Goal: Obtain resource: Download file/media

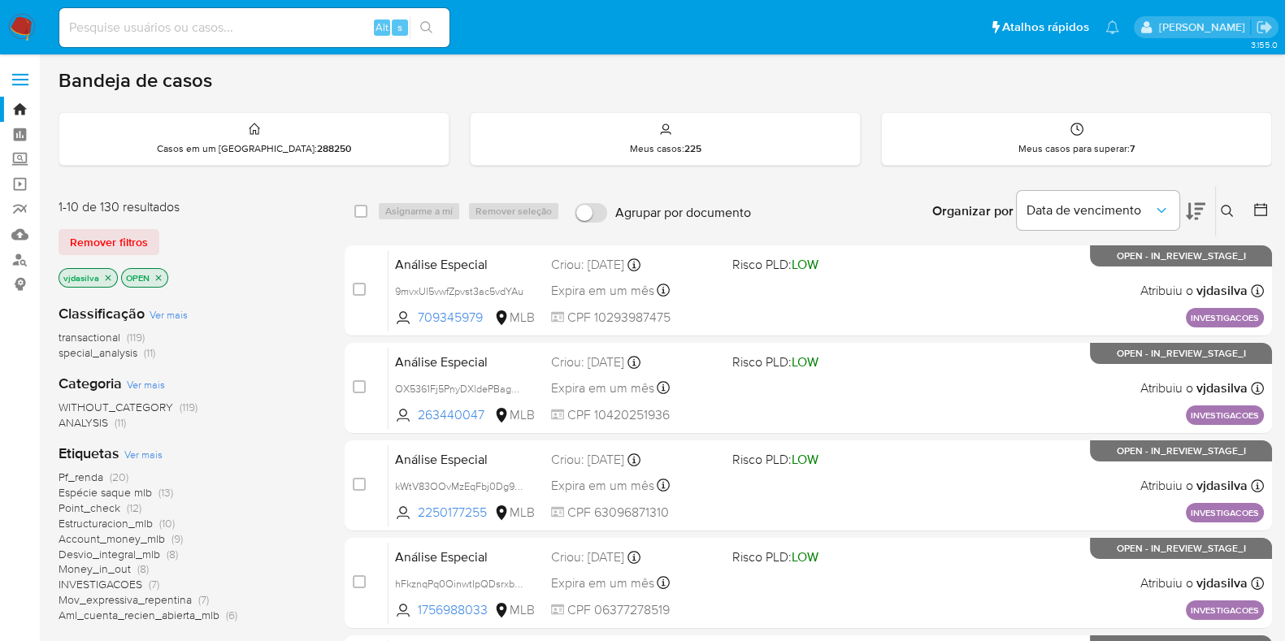
click at [650, 63] on main "3.155.0" at bounding box center [642, 641] width 1285 height 1283
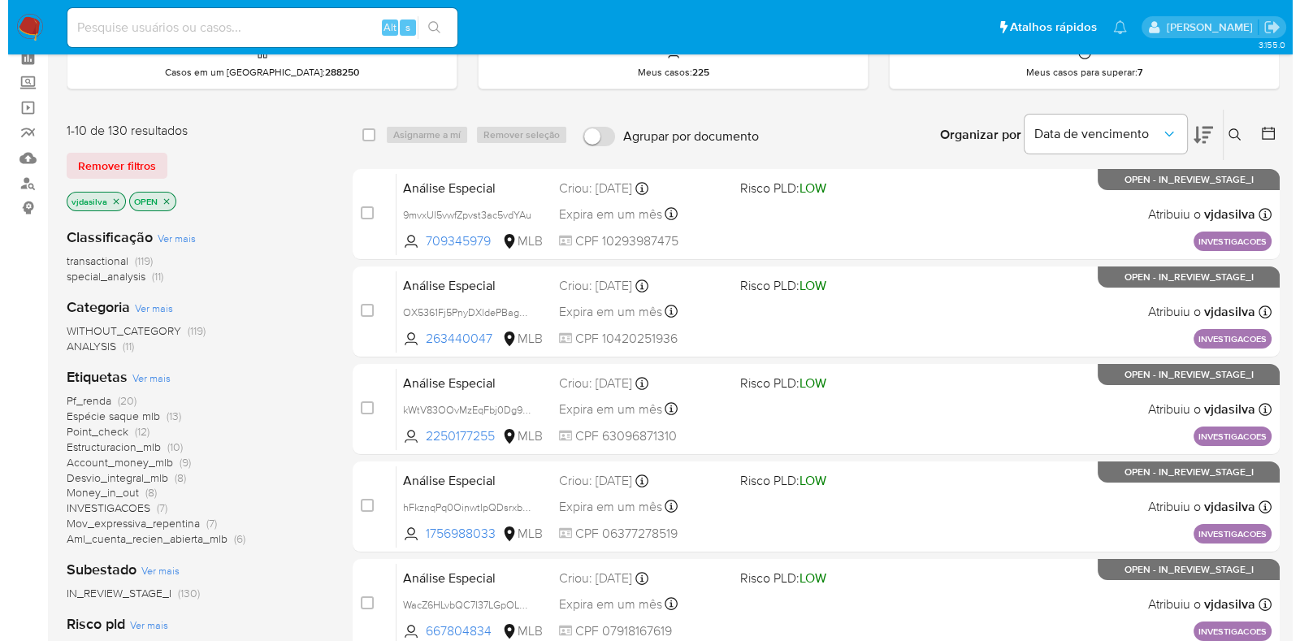
scroll to position [101, 0]
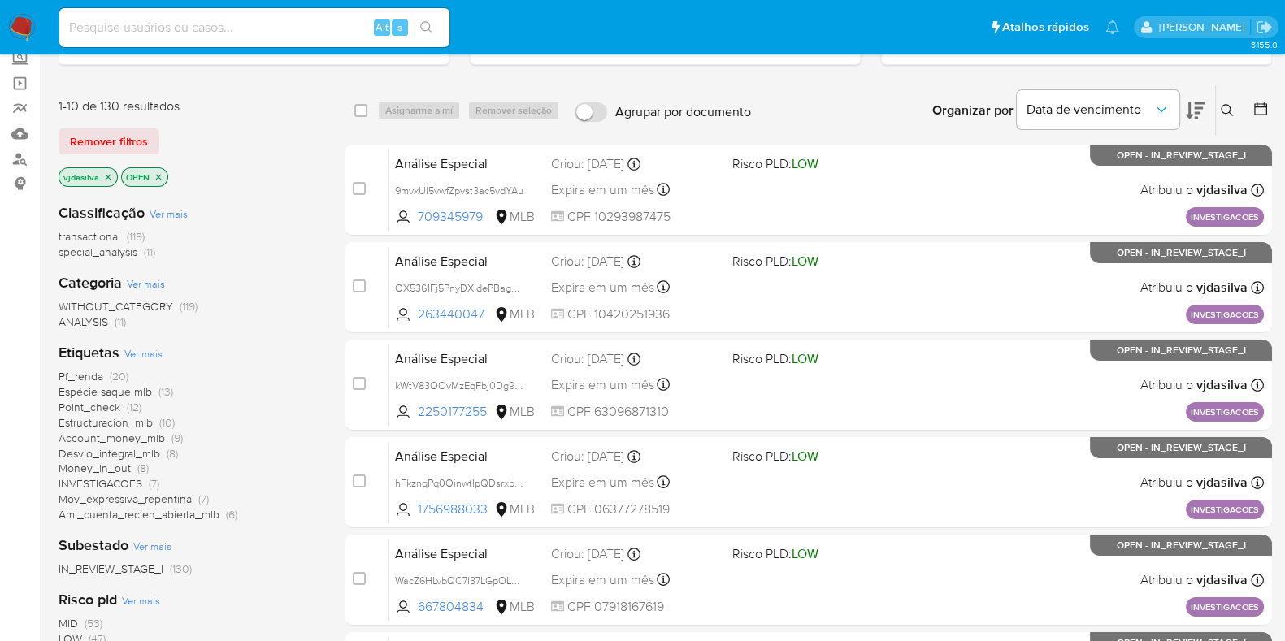
click at [147, 348] on span "Ver mais" at bounding box center [143, 353] width 38 height 15
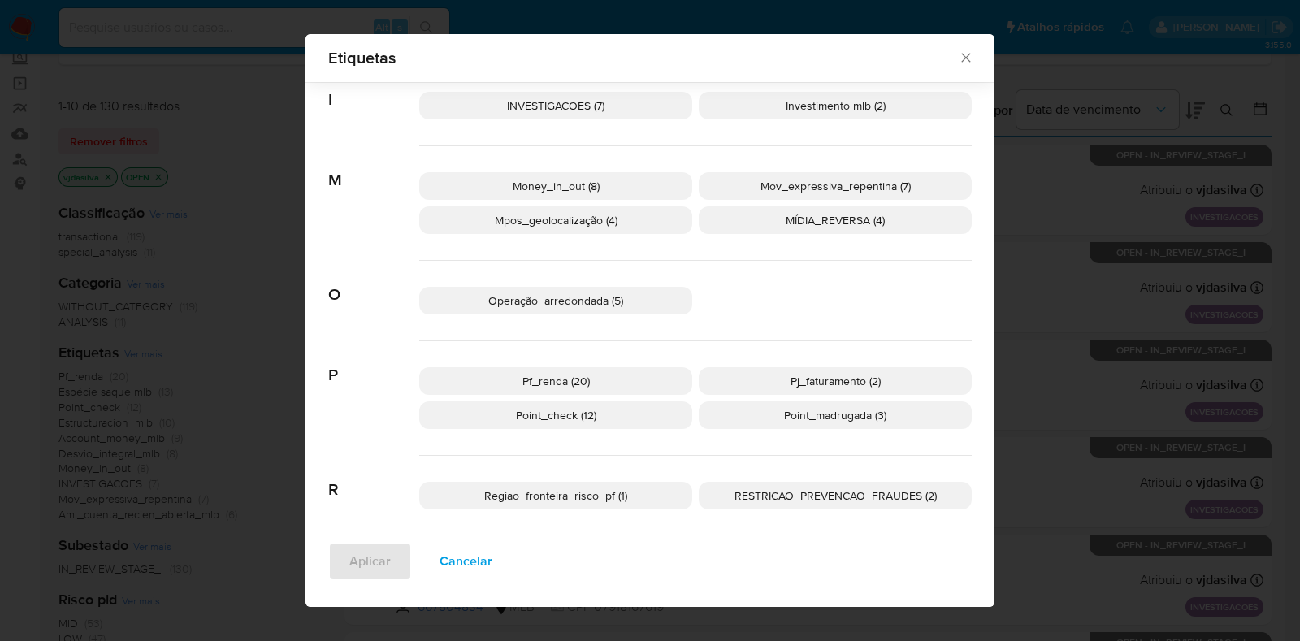
scroll to position [643, 0]
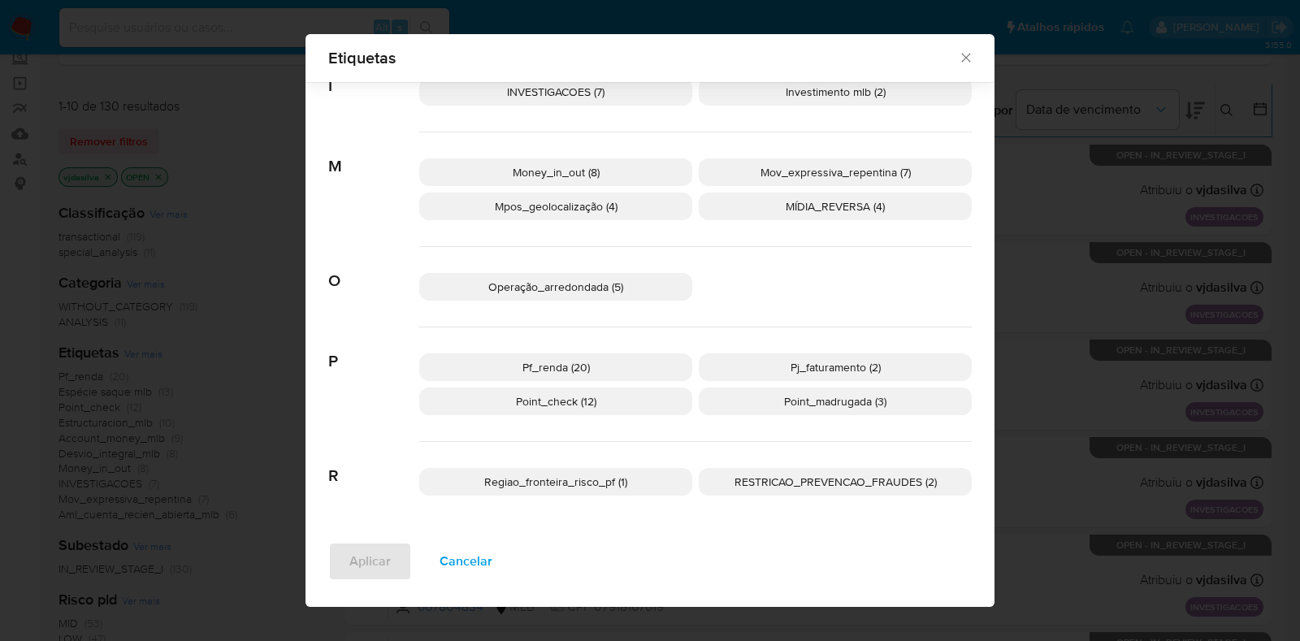
click at [569, 360] on span "Pf_renda (20)" at bounding box center [555, 367] width 67 height 16
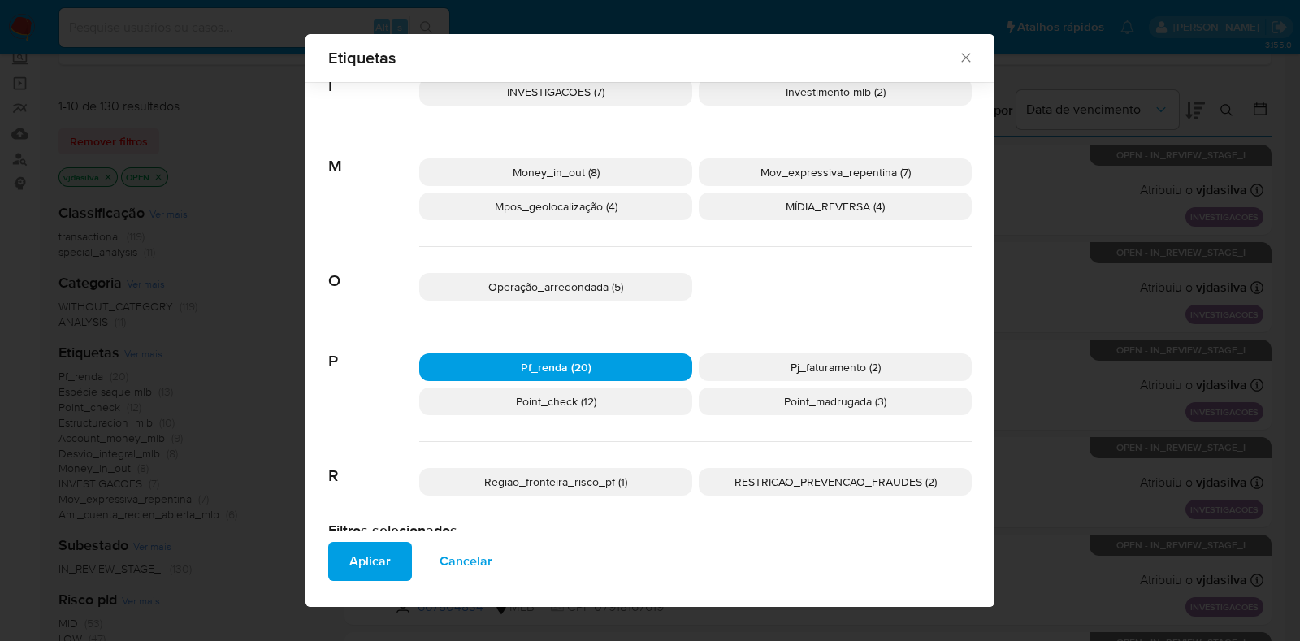
click at [349, 566] on span "Aplicar" at bounding box center [369, 562] width 41 height 36
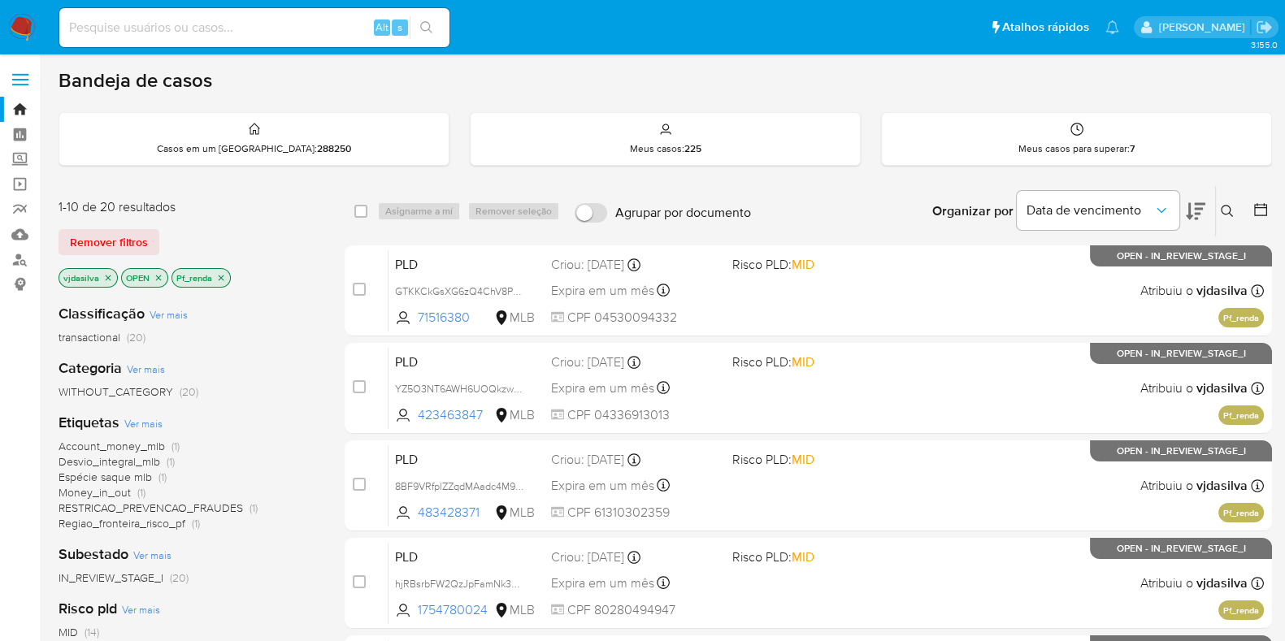
click at [1188, 215] on icon at bounding box center [1196, 212] width 20 height 20
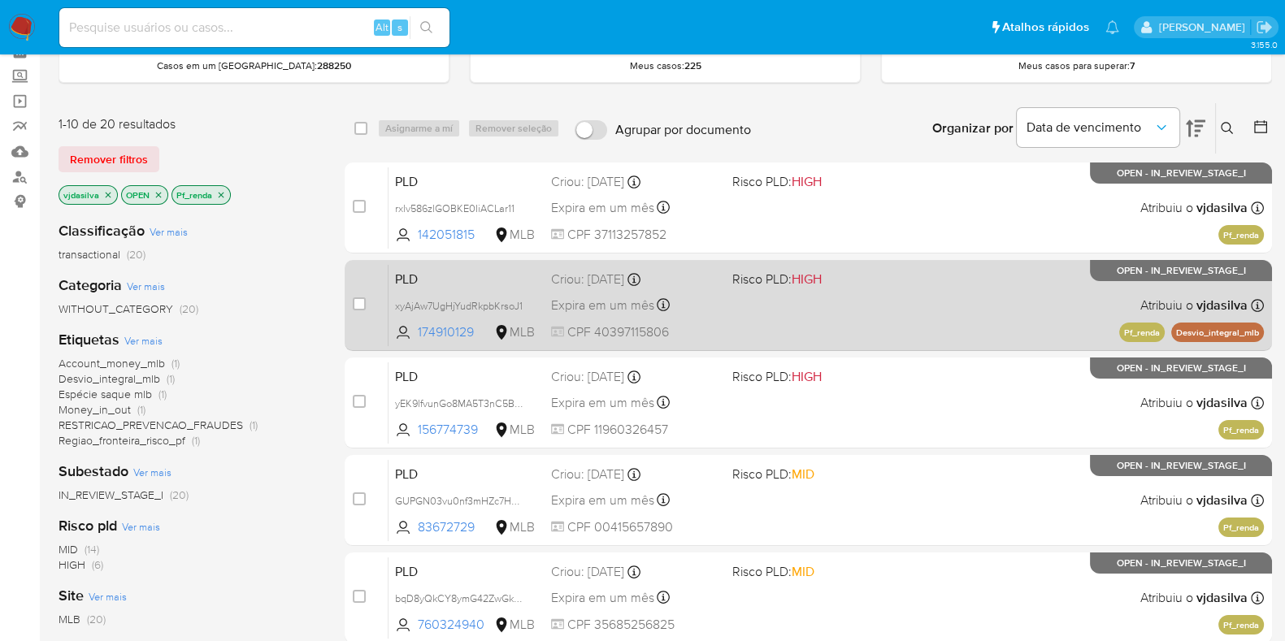
scroll to position [101, 0]
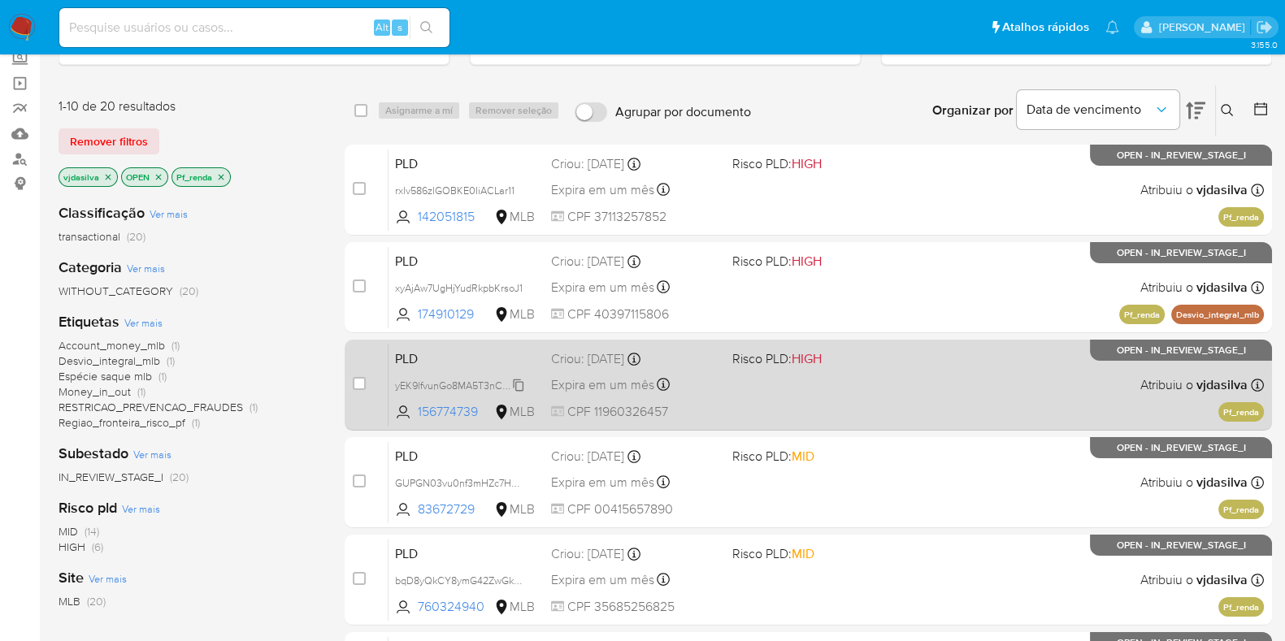
click at [523, 384] on span "yEK9lfvunGo8MA5T3nC5Bzy3" at bounding box center [462, 384] width 135 height 18
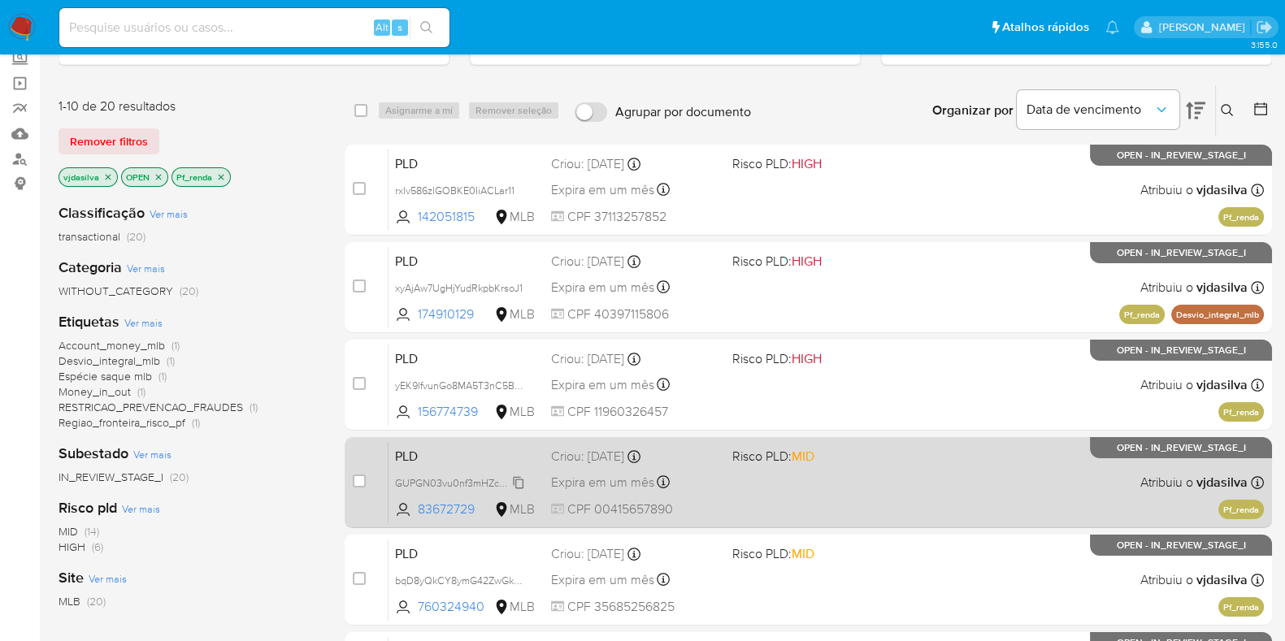
click at [518, 484] on span "GUPGN03vu0nf3mHZc7HTZMIk" at bounding box center [466, 482] width 143 height 18
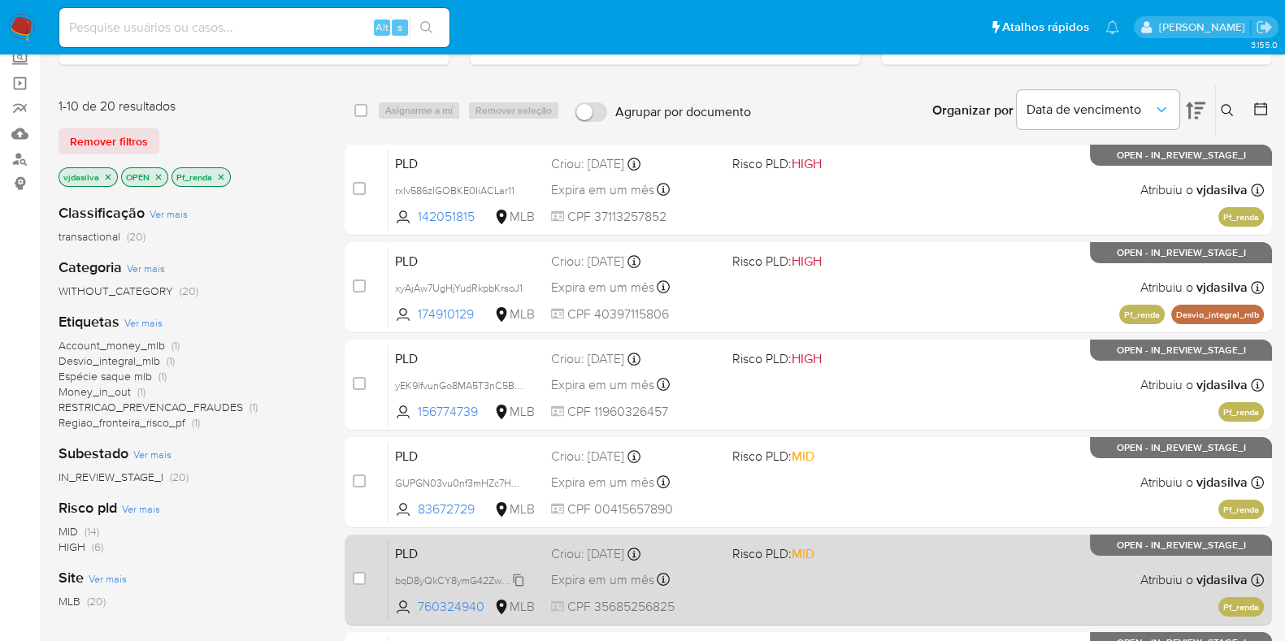
click at [521, 575] on span "bqD8yQkCY8ymG42ZwGkBIcEz" at bounding box center [466, 579] width 143 height 18
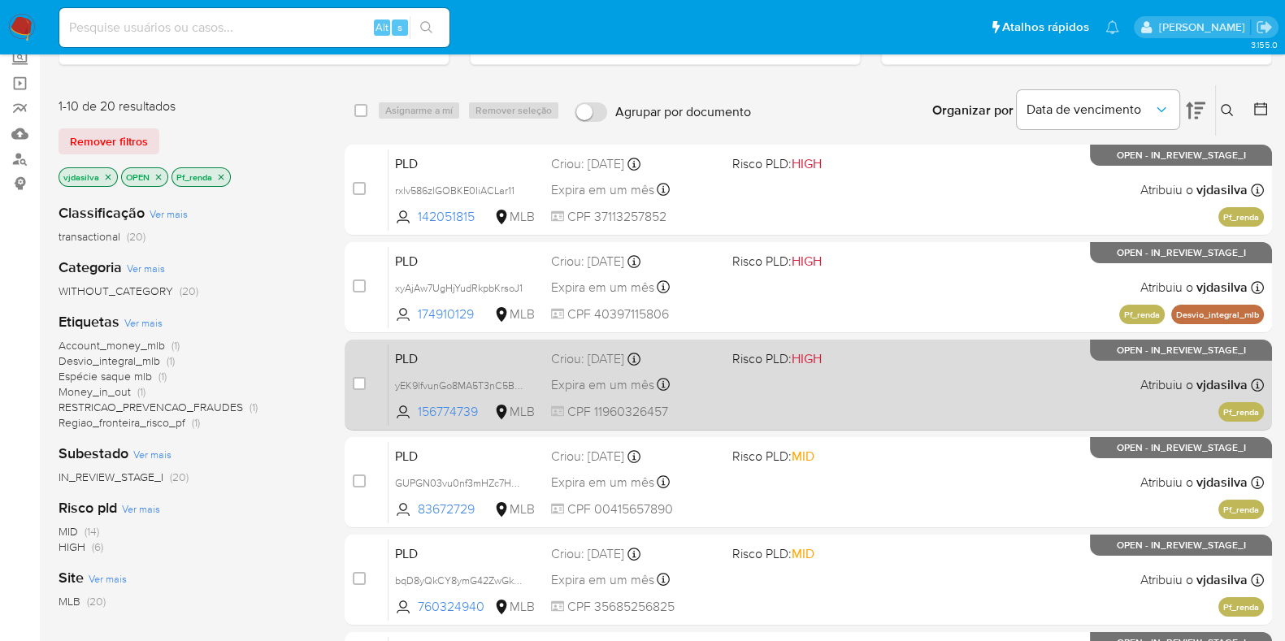
click at [760, 358] on span "Risco PLD: HIGH" at bounding box center [776, 358] width 89 height 18
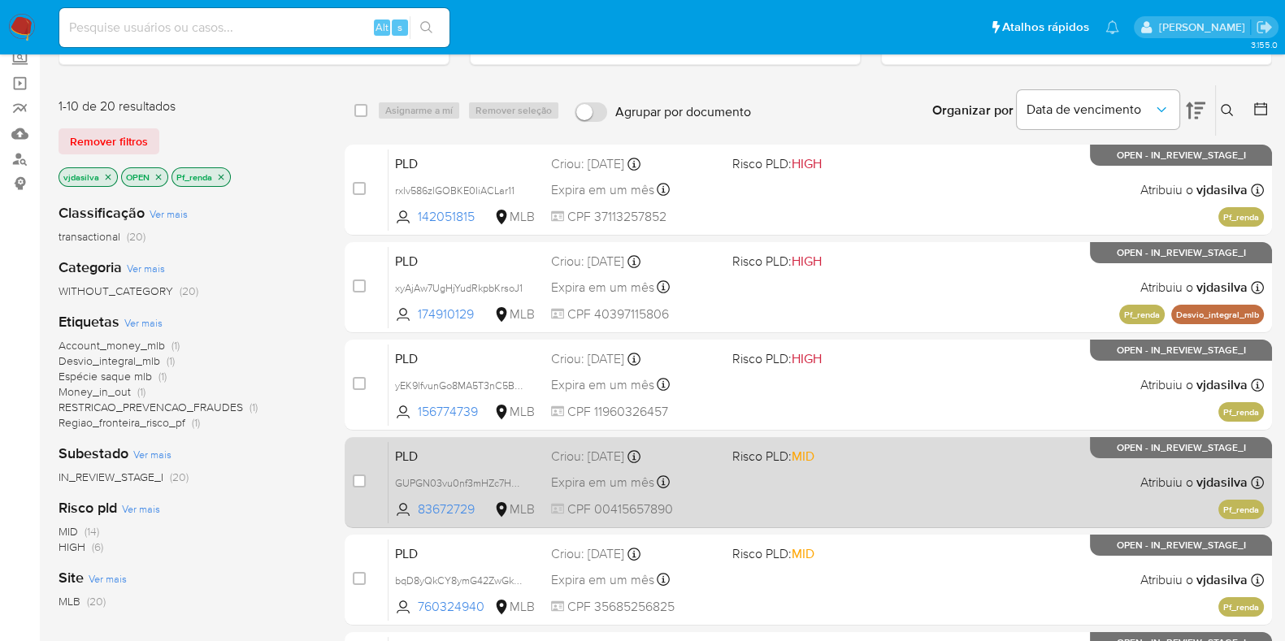
click at [811, 470] on div "PLD GUPGN03vu0nf3mHZc7HTZMIk 83672729 MLB Risco PLD: MID Criou: 12/08/2025 Crio…" at bounding box center [825, 482] width 875 height 82
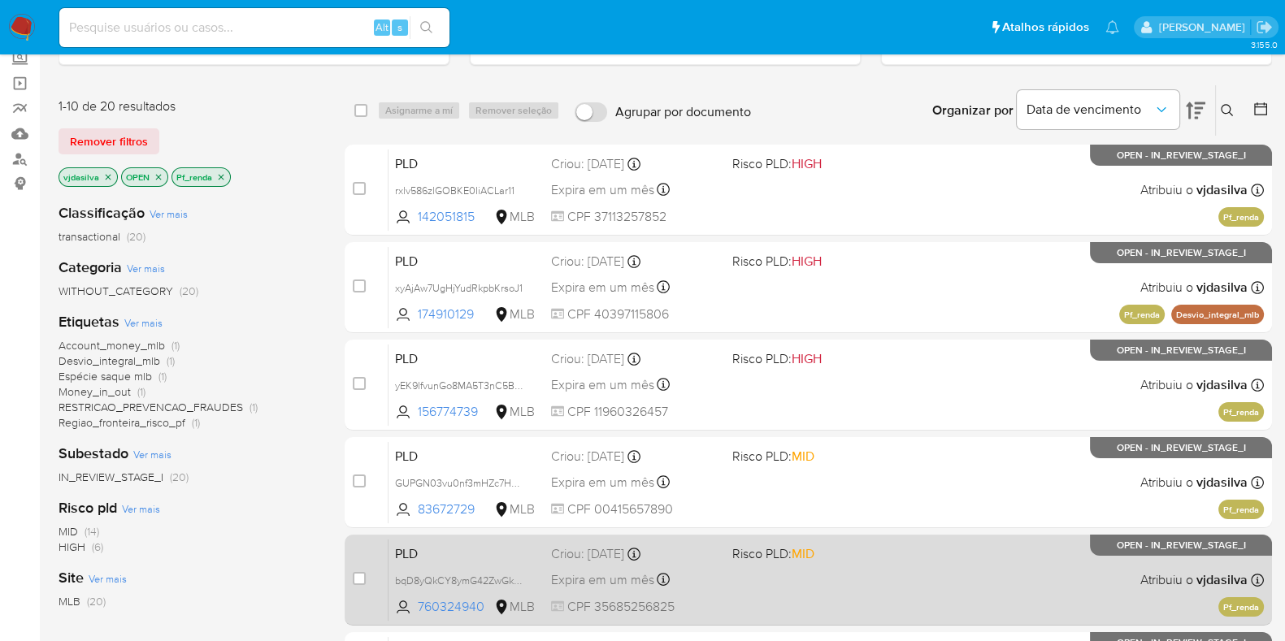
click at [916, 574] on div "PLD bqD8yQkCY8ymG42ZwGkBIcEz 760324940 MLB Risco PLD: MID Criou: 12/08/2025 Cri…" at bounding box center [825, 580] width 875 height 82
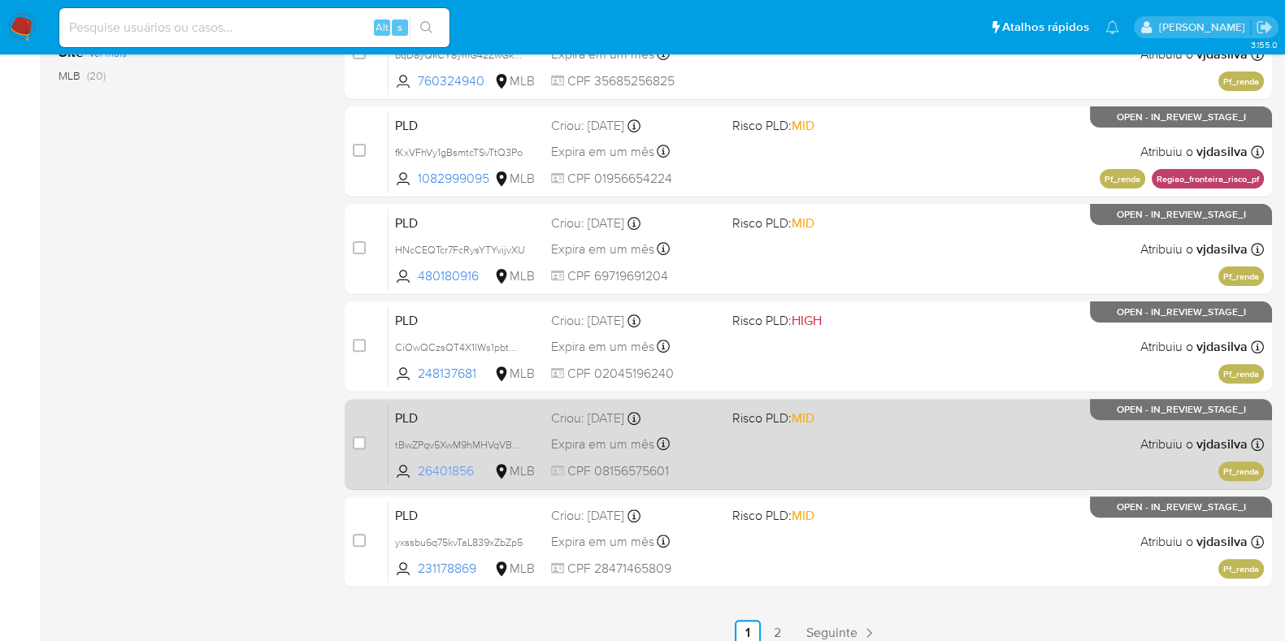
scroll to position [640, 0]
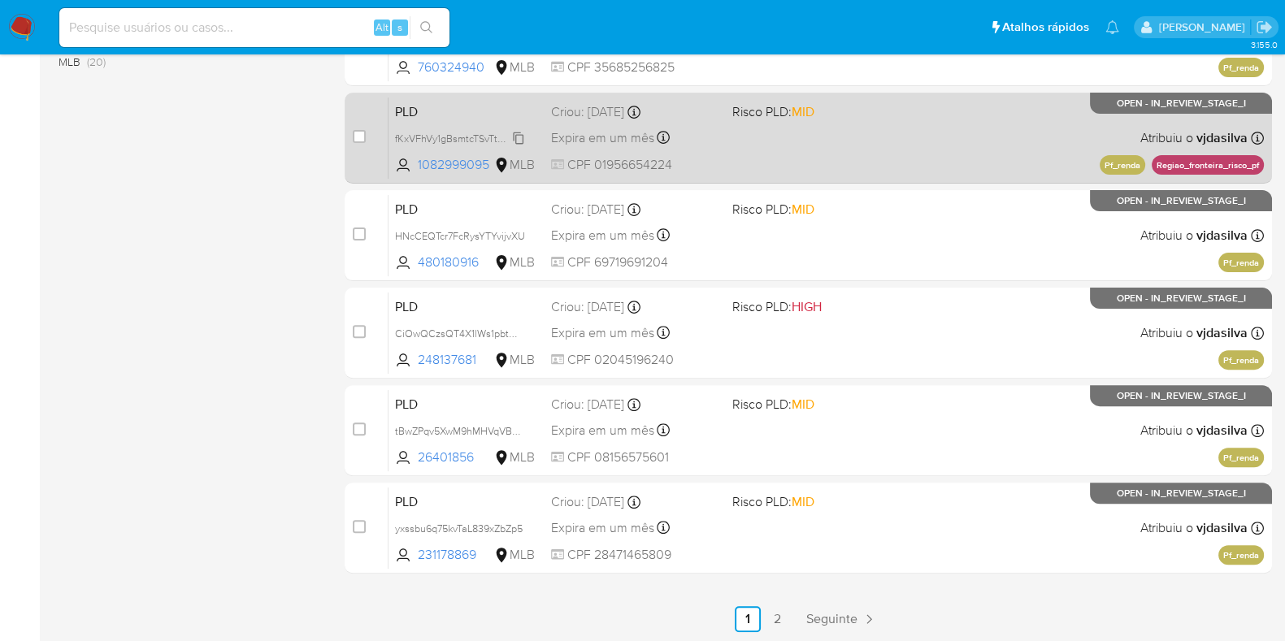
click at [518, 137] on span "fKxVFhVy1gBsmtcTSvTtQ3Po" at bounding box center [459, 137] width 128 height 18
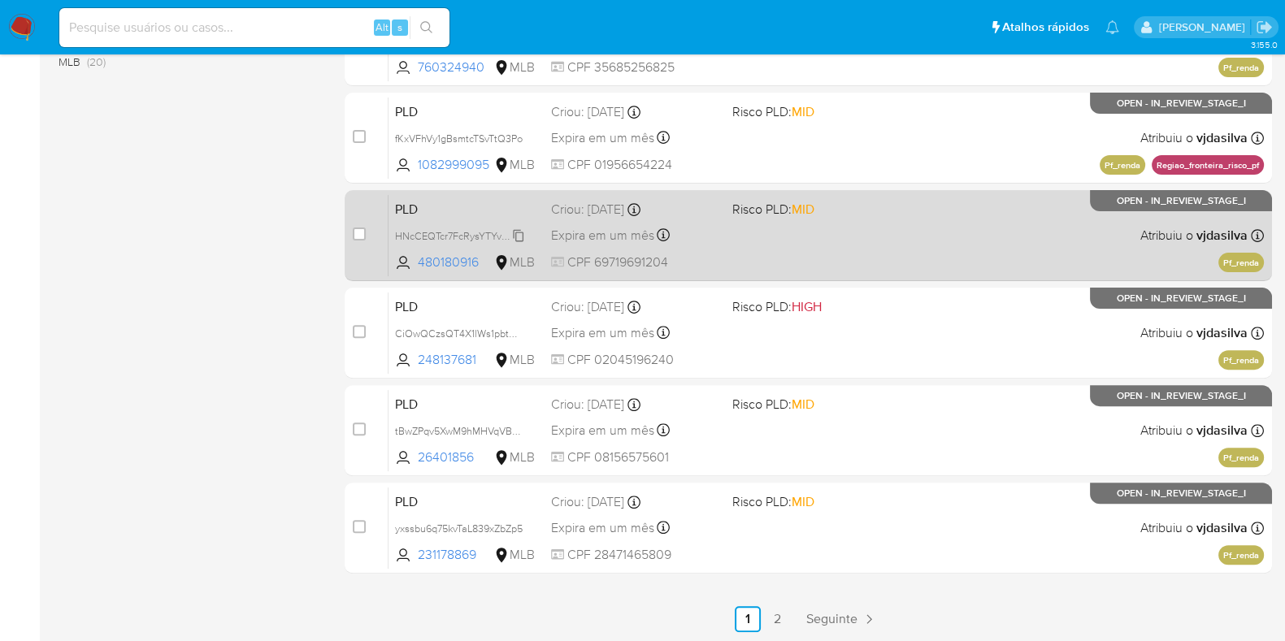
click at [520, 237] on span "HNcCEQTcr7FcRysYTYvijvXU" at bounding box center [460, 235] width 130 height 18
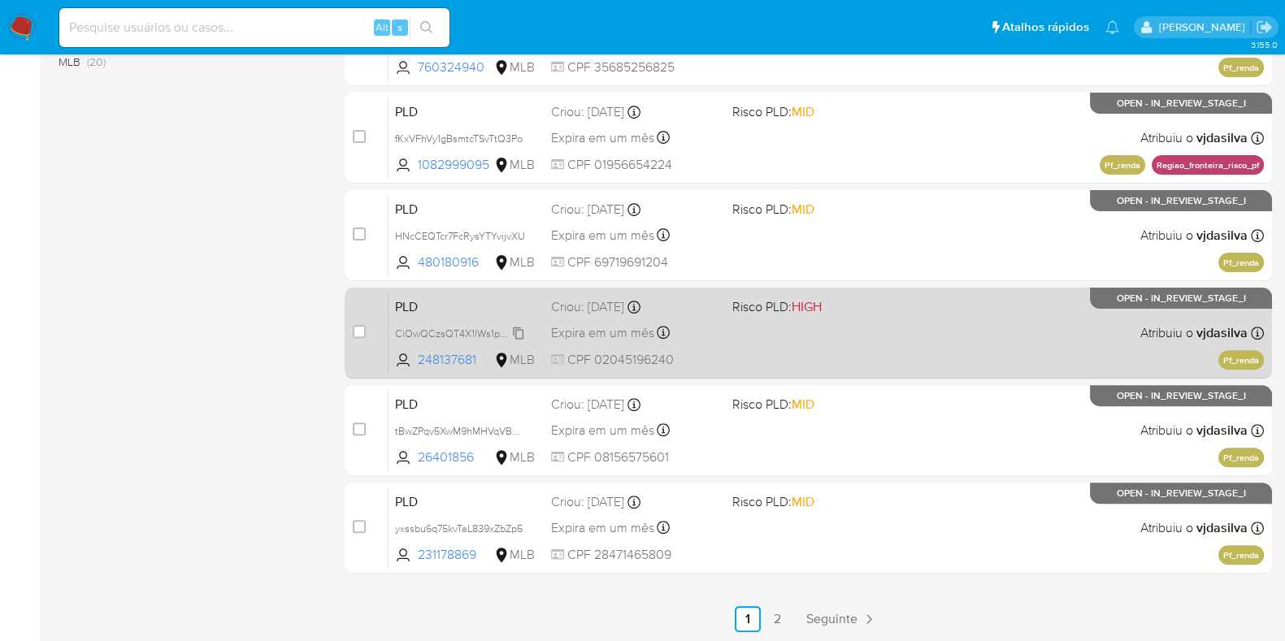
click at [520, 334] on span "CiOwQCzsQT4X1lWs1pbtO7Aq" at bounding box center [464, 332] width 139 height 18
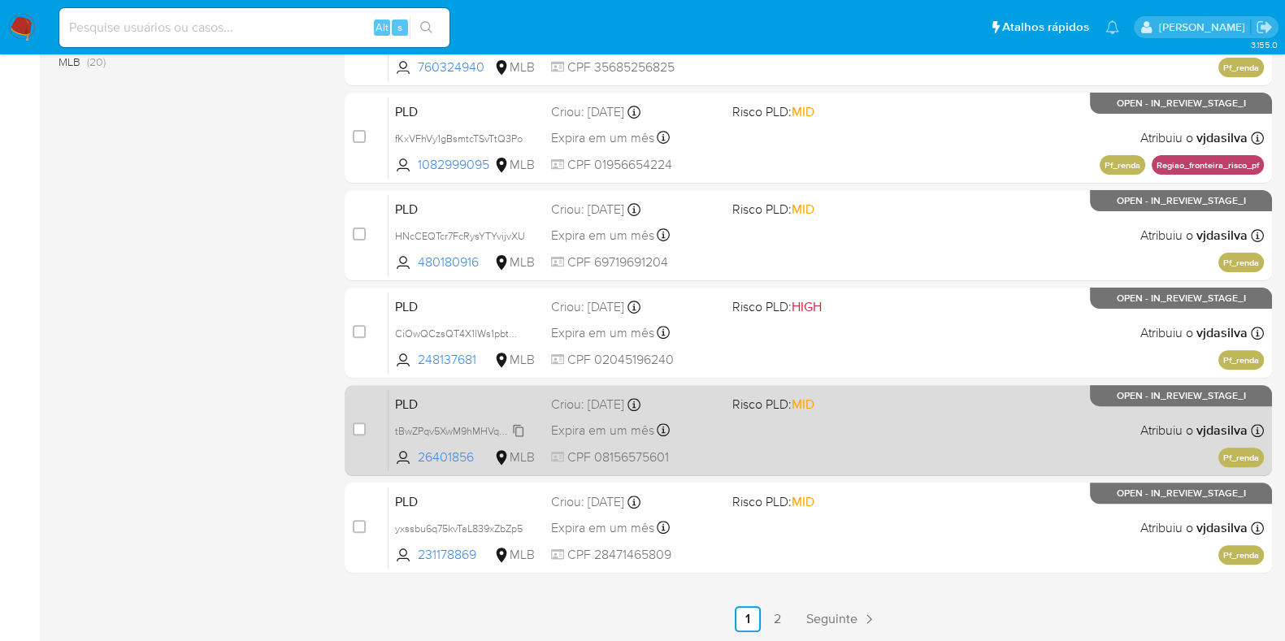
click at [516, 427] on span "tBwZPqv5XwM9hMHVqVBMqwqZ" at bounding box center [470, 430] width 150 height 18
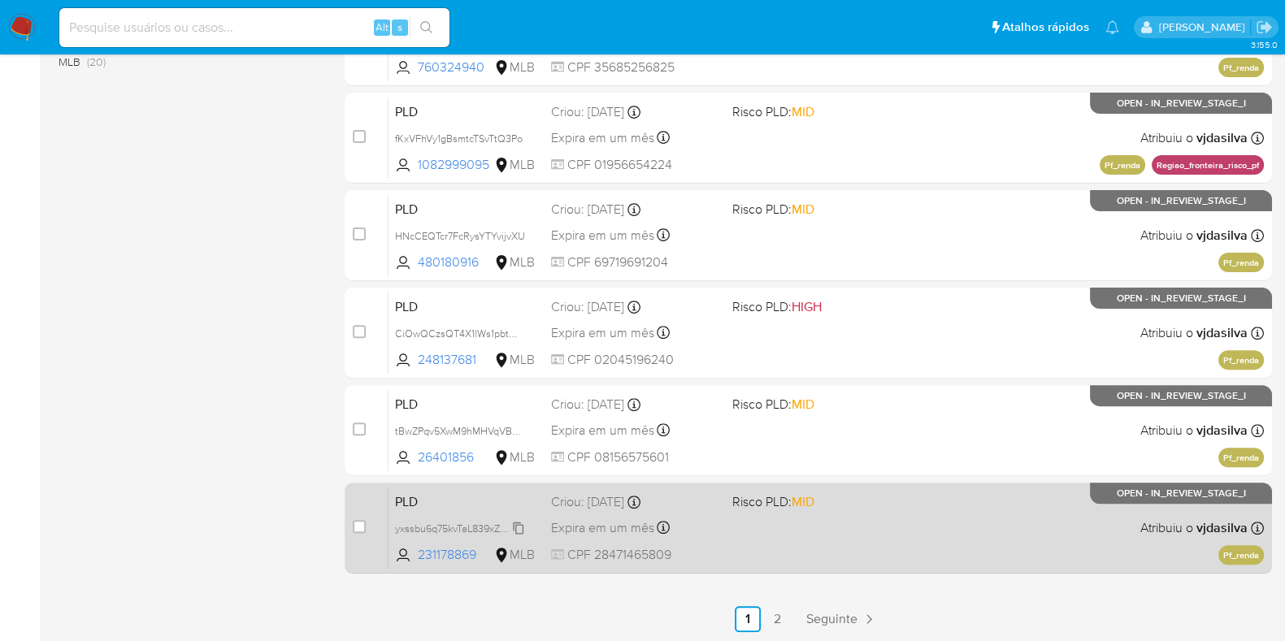
click at [519, 526] on span "yxssbu6q75kvTaL839xZbZp5" at bounding box center [459, 527] width 128 height 18
click at [838, 503] on span "Risco PLD: MID" at bounding box center [816, 500] width 168 height 21
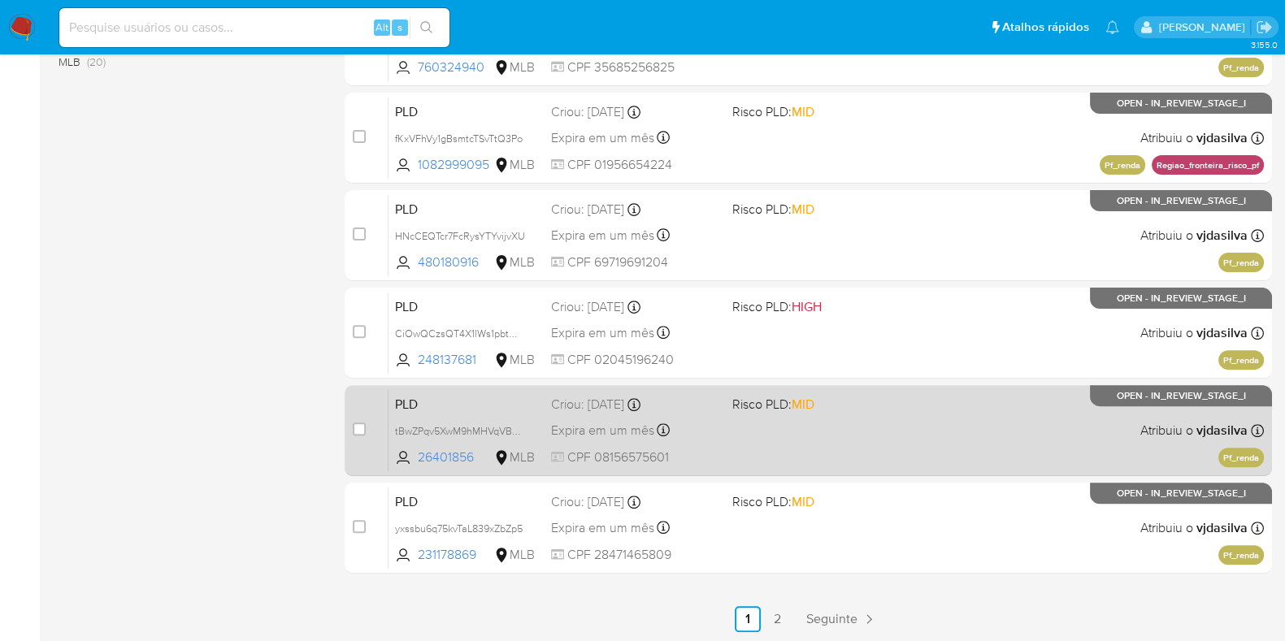
click at [874, 425] on div "PLD tBwZPqv5XwM9hMHVqVBMqwqZ 26401856 MLB Risco PLD: MID Criou: 12/08/2025 Crio…" at bounding box center [825, 430] width 875 height 82
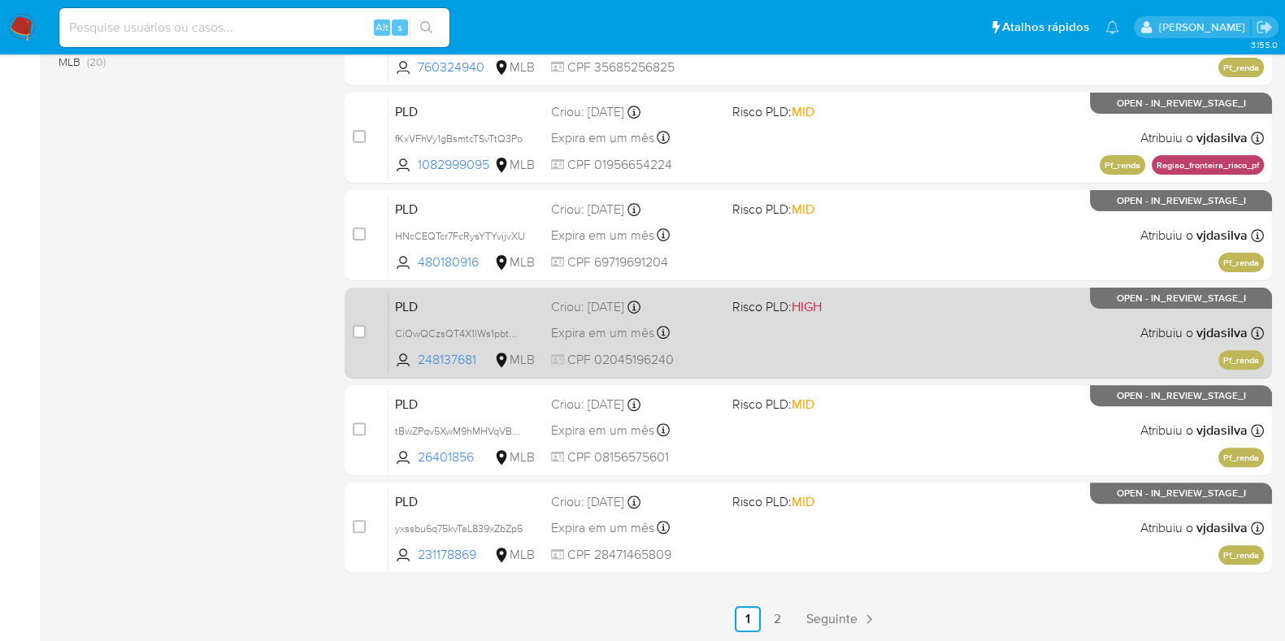
click at [917, 309] on div "PLD CiOwQCzsQT4X1lWs1pbtO7Aq 248137681 MLB Risco PLD: HIGH Criou: 12/08/2025 Cr…" at bounding box center [825, 333] width 875 height 82
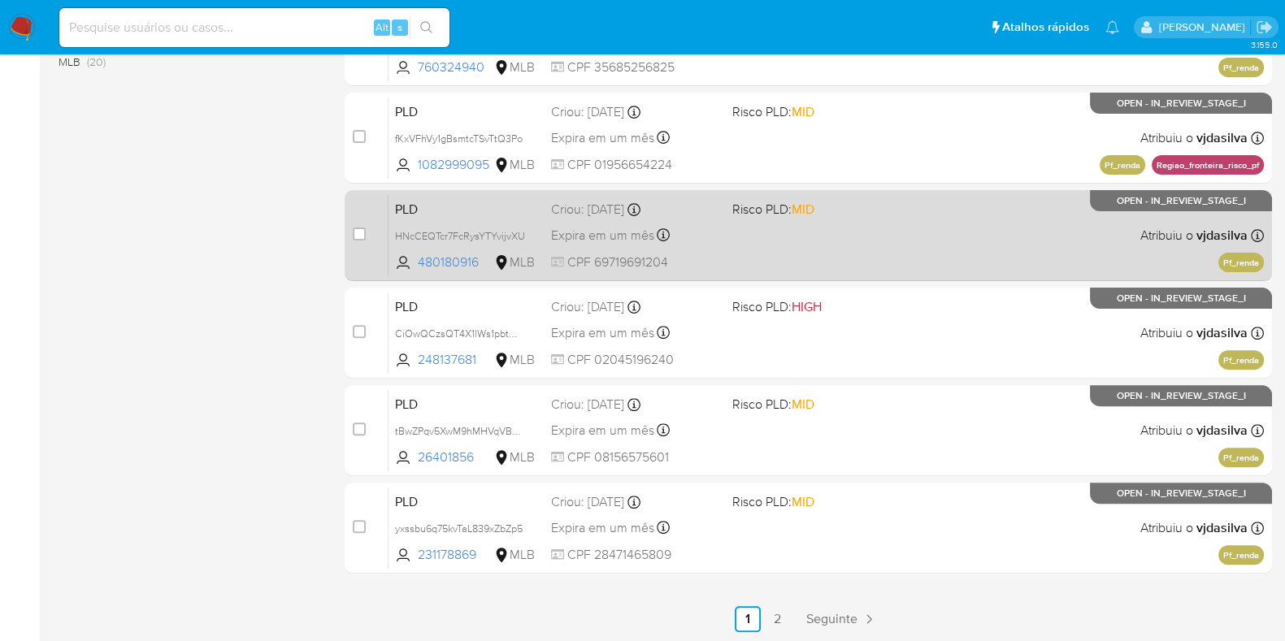
click at [893, 223] on div "PLD HNcCEQTcr7FcRysYTYvijvXU 480180916 MLB Risco PLD: MID Criou: 12/08/2025 Cri…" at bounding box center [825, 235] width 875 height 82
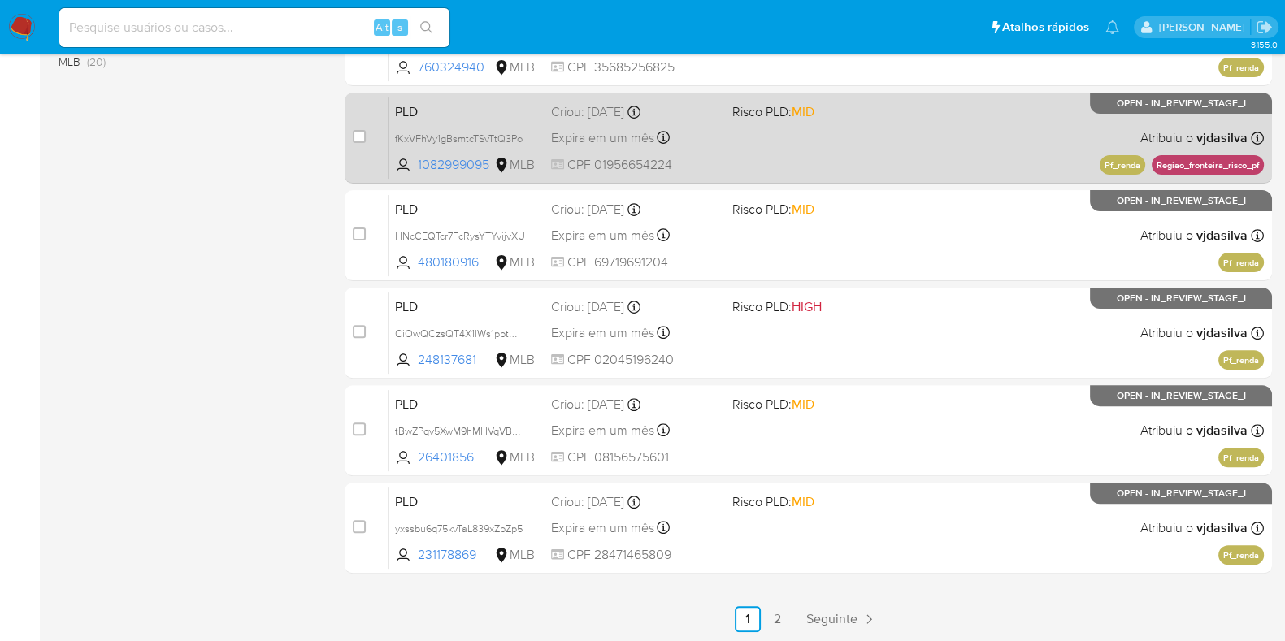
click at [852, 126] on div "PLD fKxVFhVy1gBsmtcTSvTtQ3Po 1082999095 MLB Risco PLD: MID Criou: 12/08/2025 Cr…" at bounding box center [825, 138] width 875 height 82
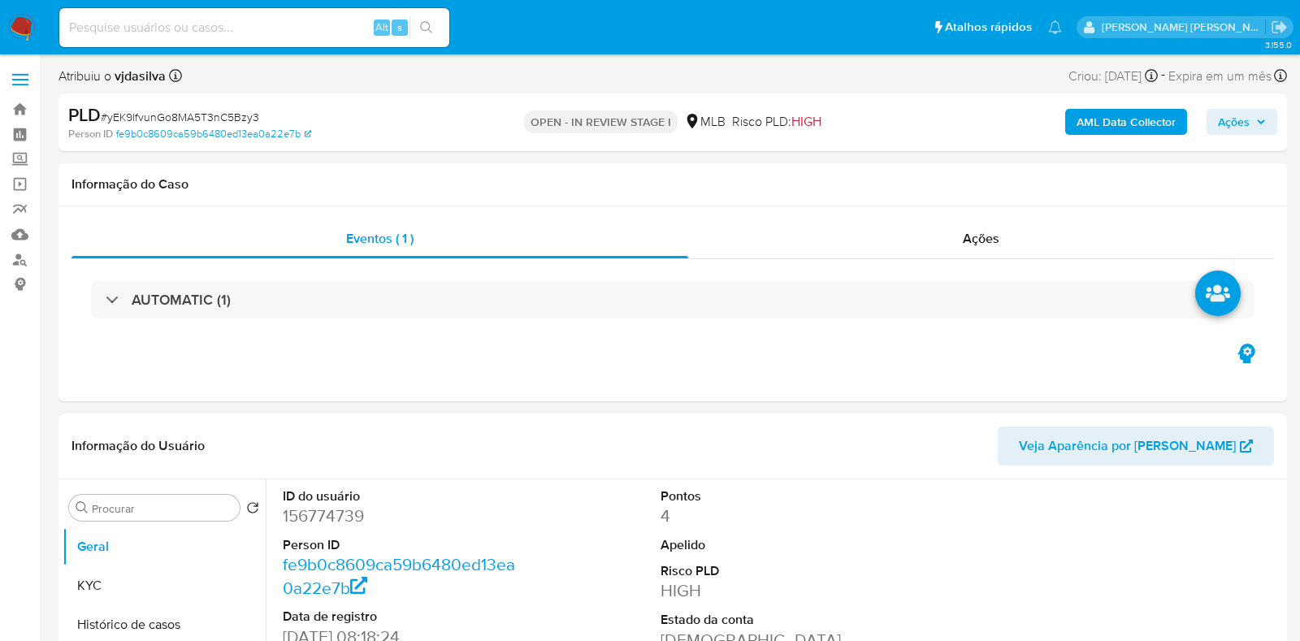
select select "10"
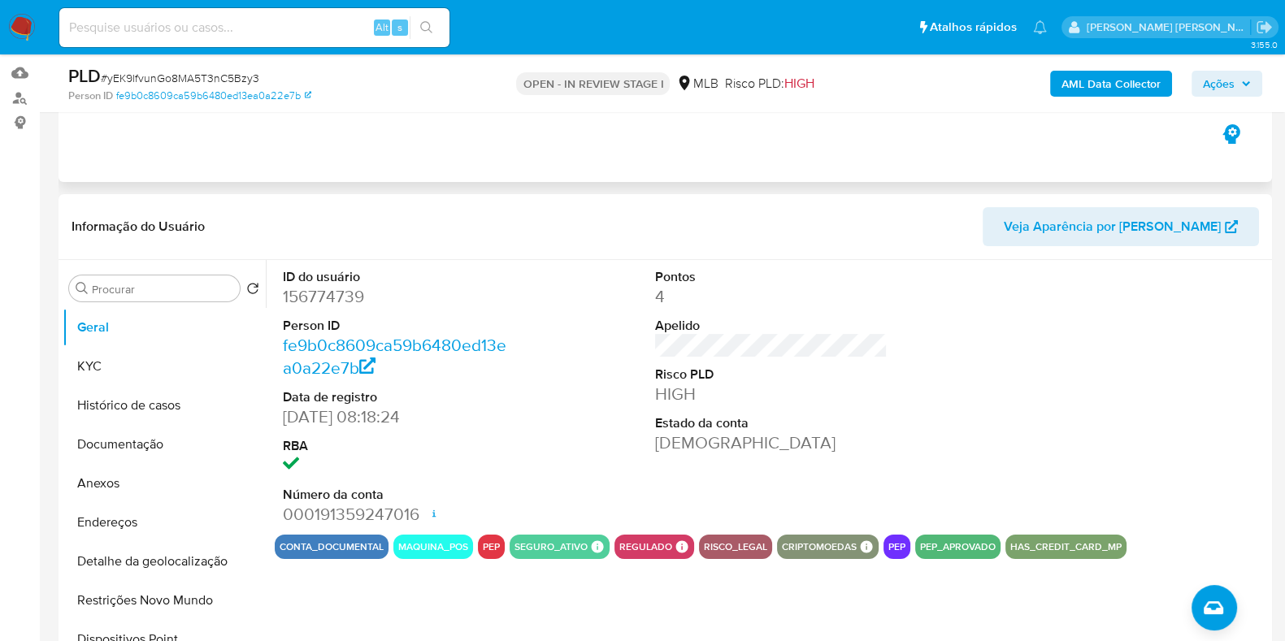
scroll to position [202, 0]
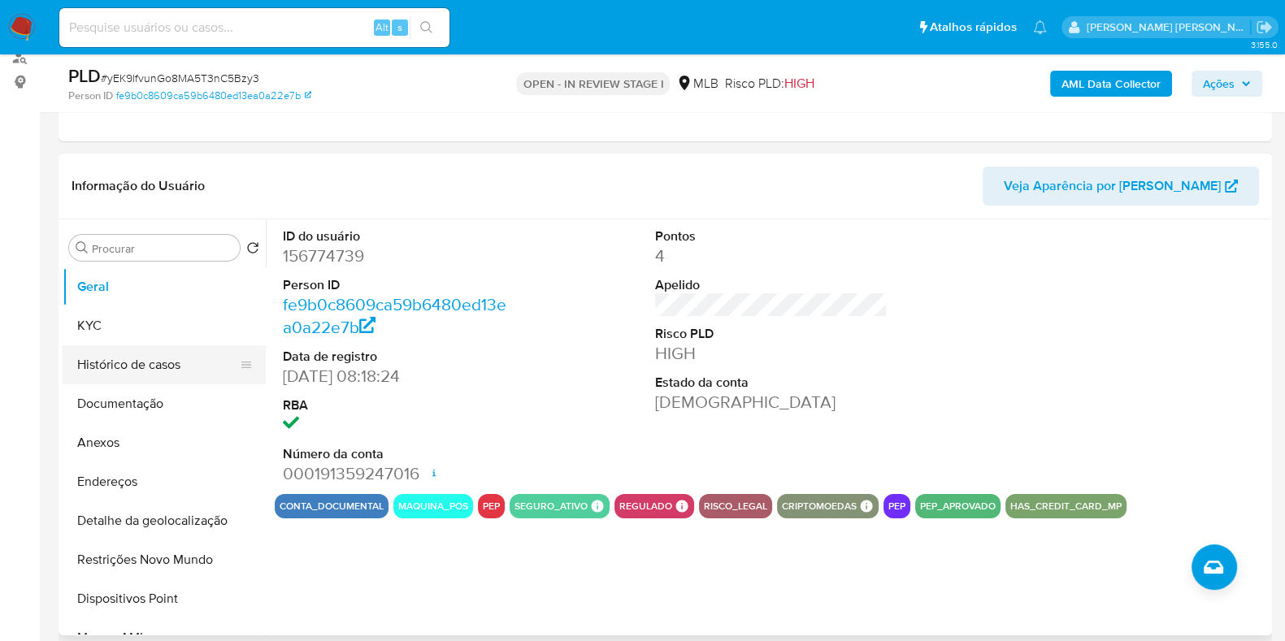
click at [137, 357] on button "Histórico de casos" at bounding box center [158, 364] width 190 height 39
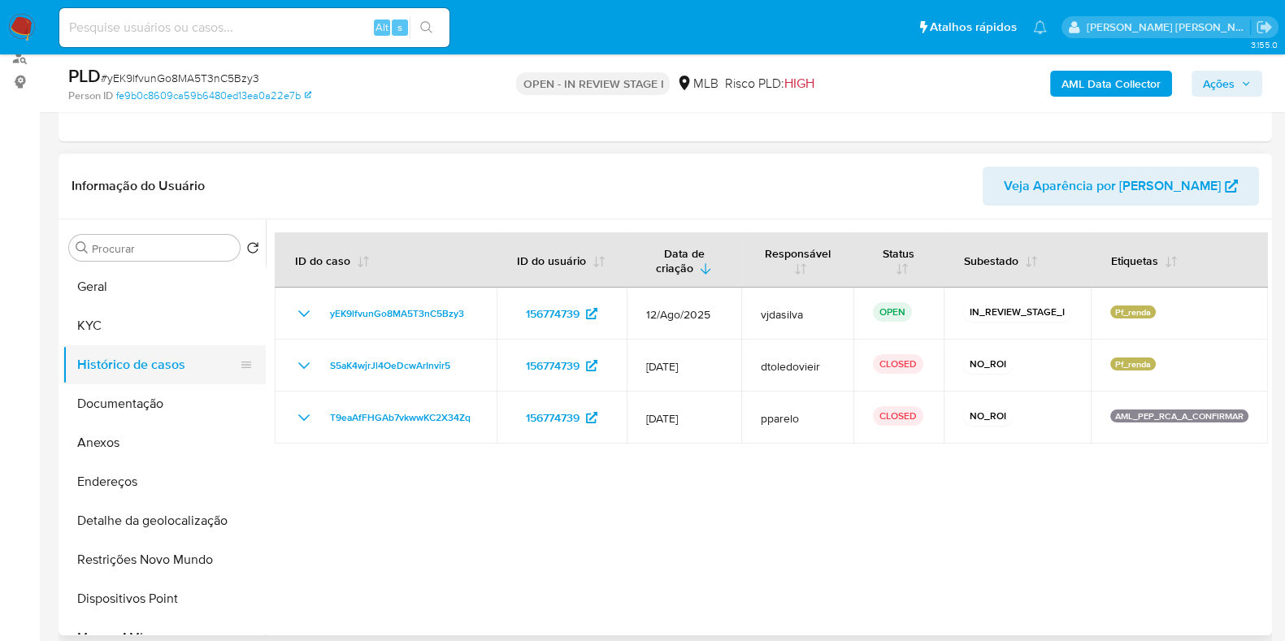
click at [141, 379] on button "Histórico de casos" at bounding box center [158, 364] width 190 height 39
click at [137, 450] on button "Anexos" at bounding box center [158, 442] width 190 height 39
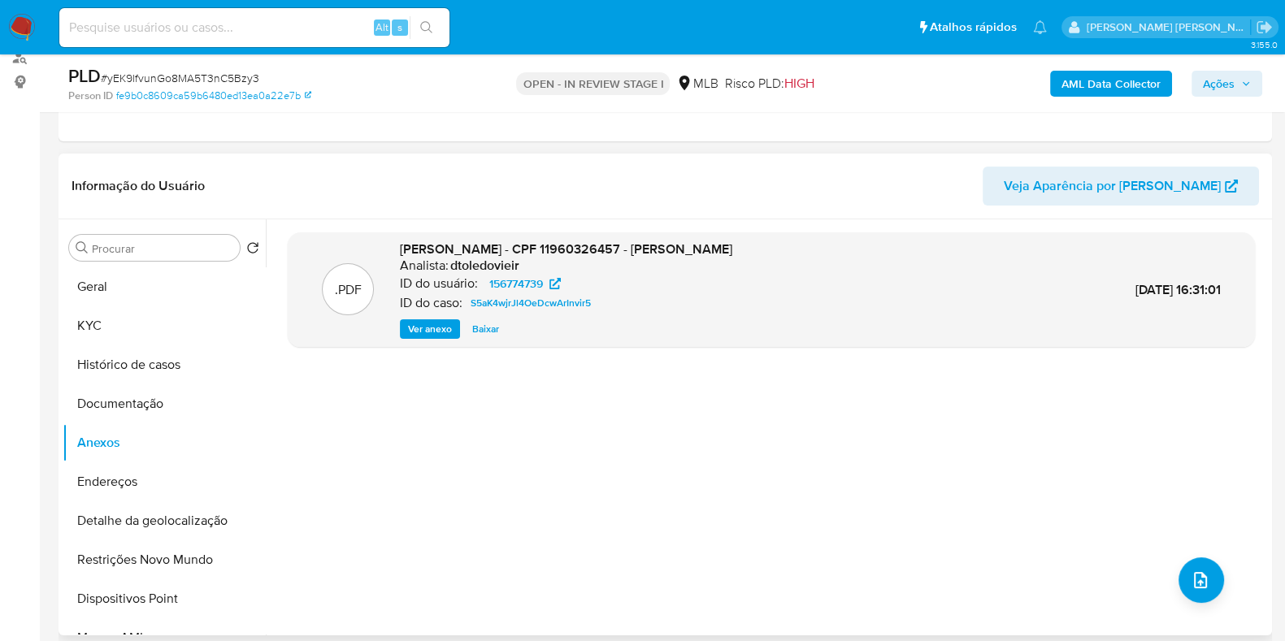
click at [418, 329] on span "Ver anexo" at bounding box center [430, 329] width 44 height 16
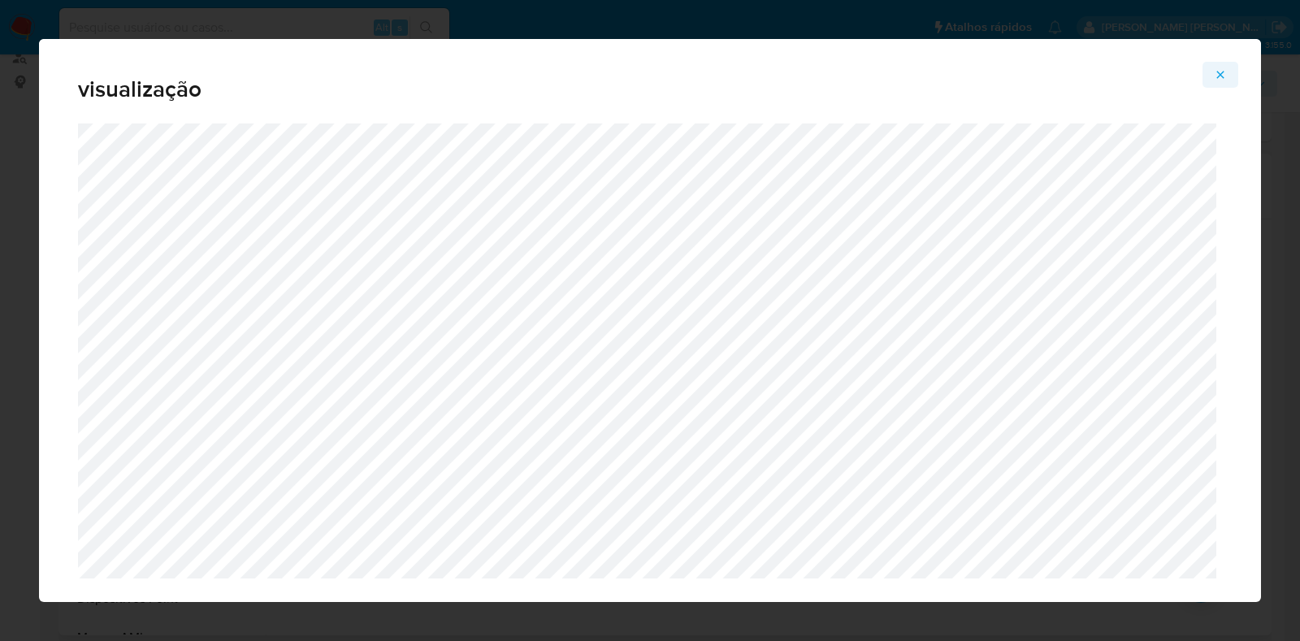
click at [1227, 72] on button "Attachment preview" at bounding box center [1221, 75] width 36 height 26
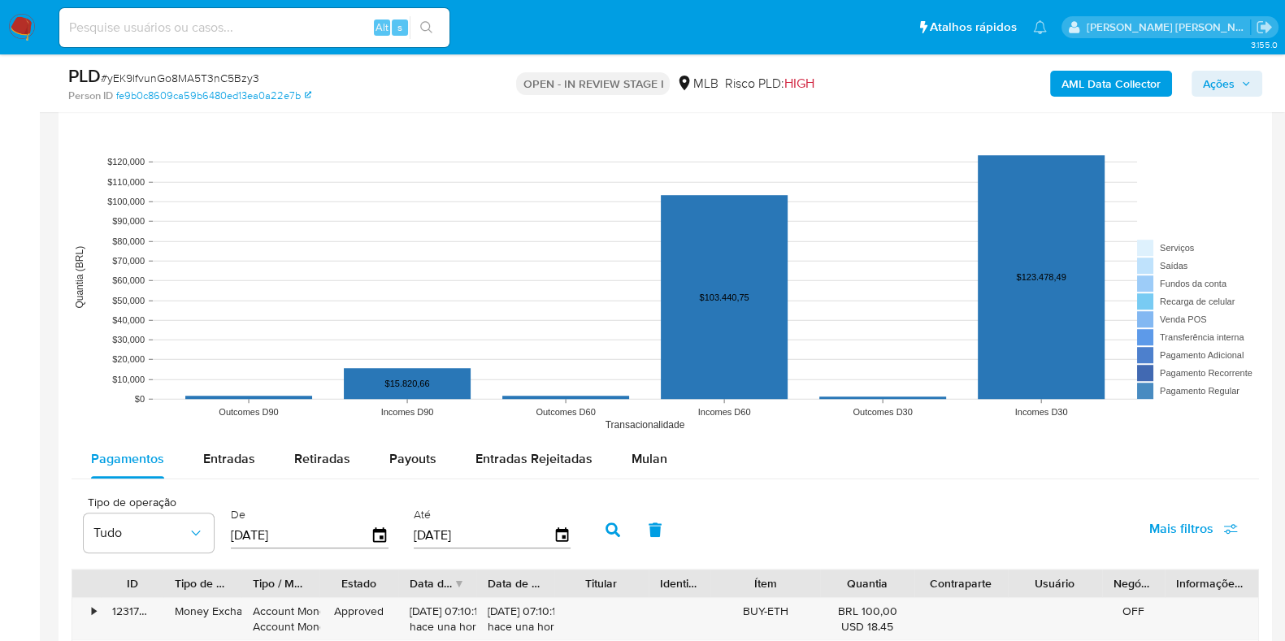
scroll to position [1523, 0]
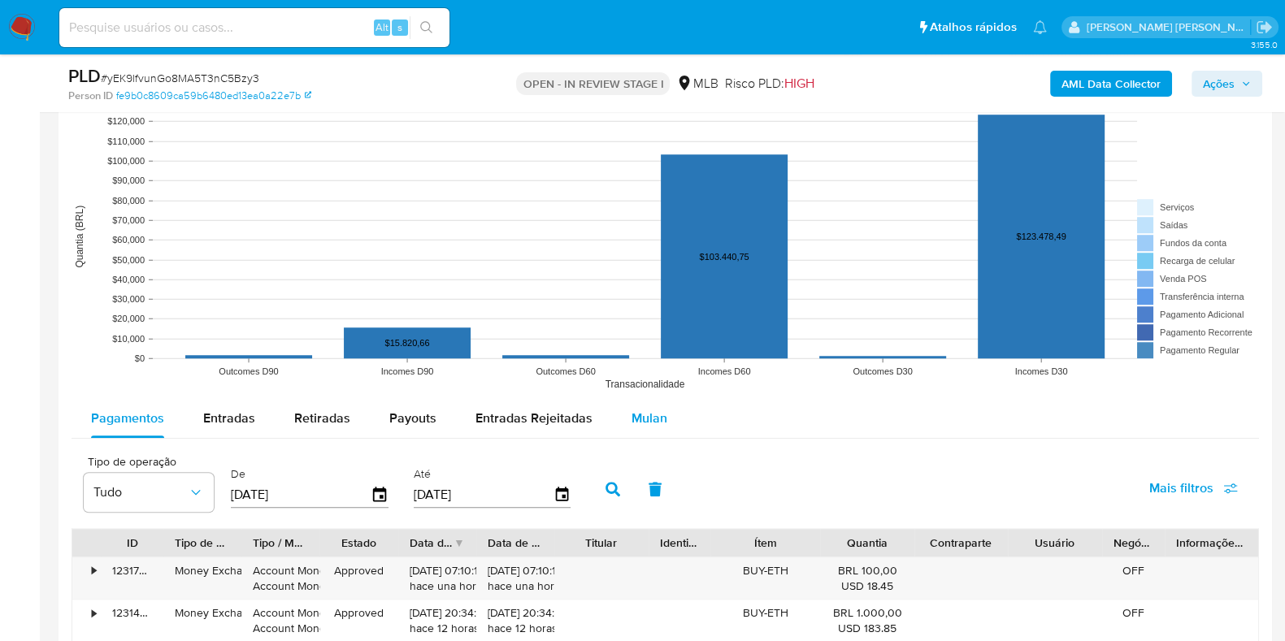
click at [655, 420] on span "Mulan" at bounding box center [649, 418] width 36 height 19
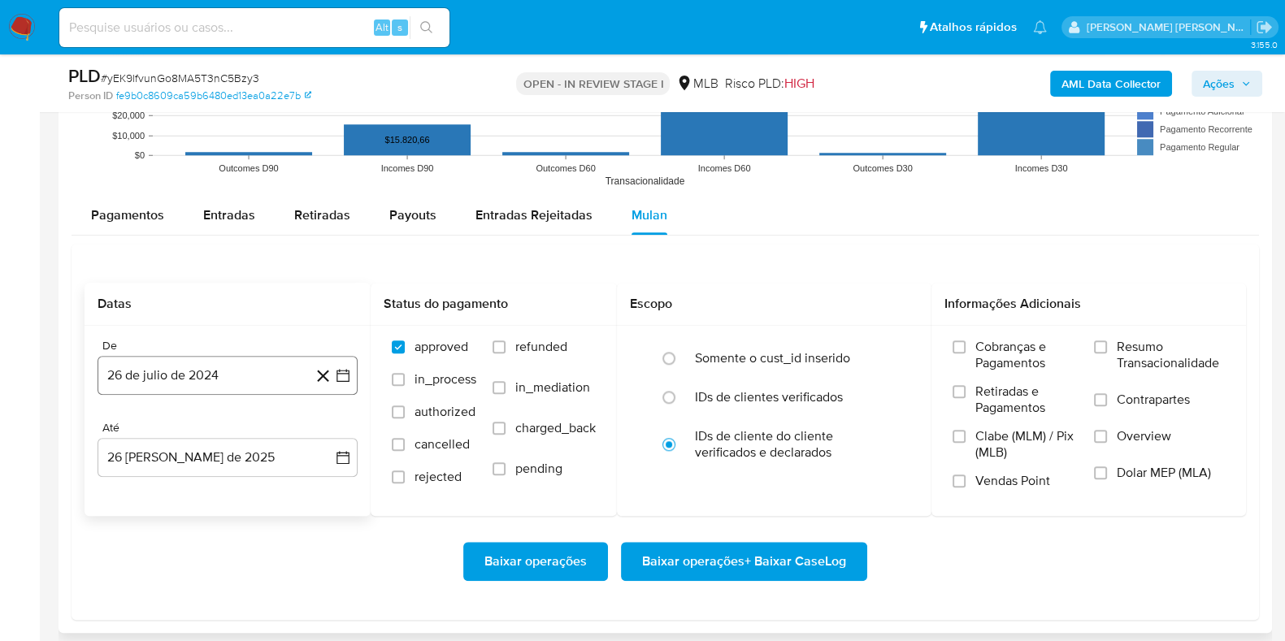
scroll to position [1727, 0]
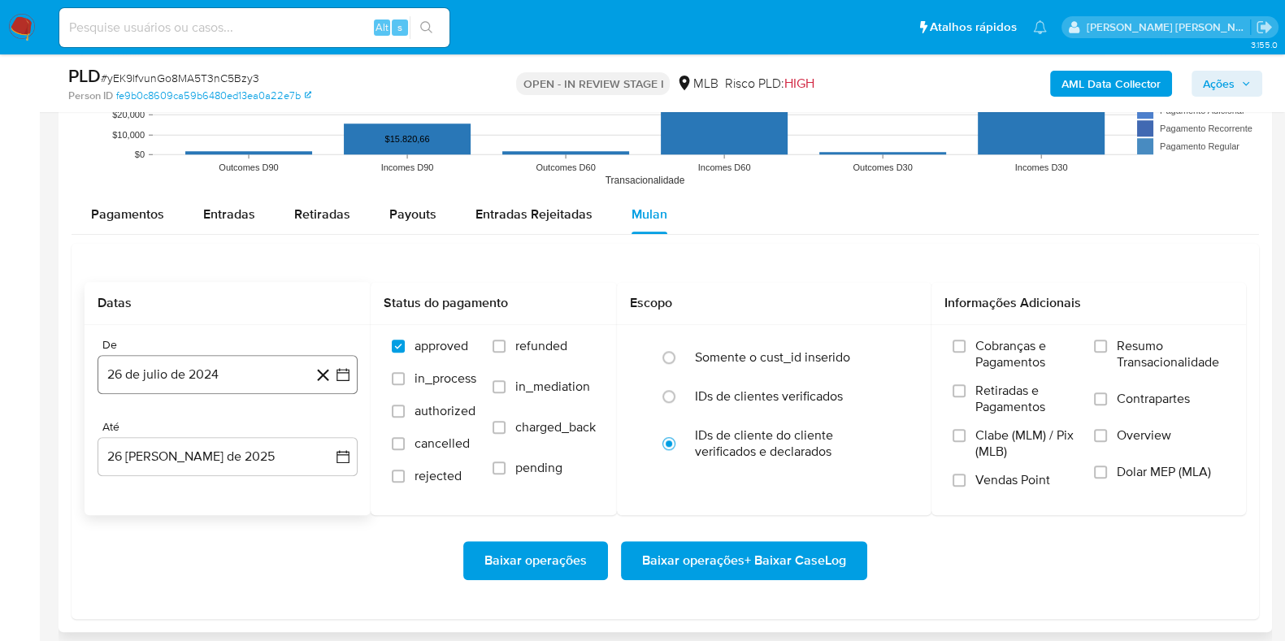
click at [193, 376] on button "26 de julio de 2024" at bounding box center [228, 374] width 260 height 39
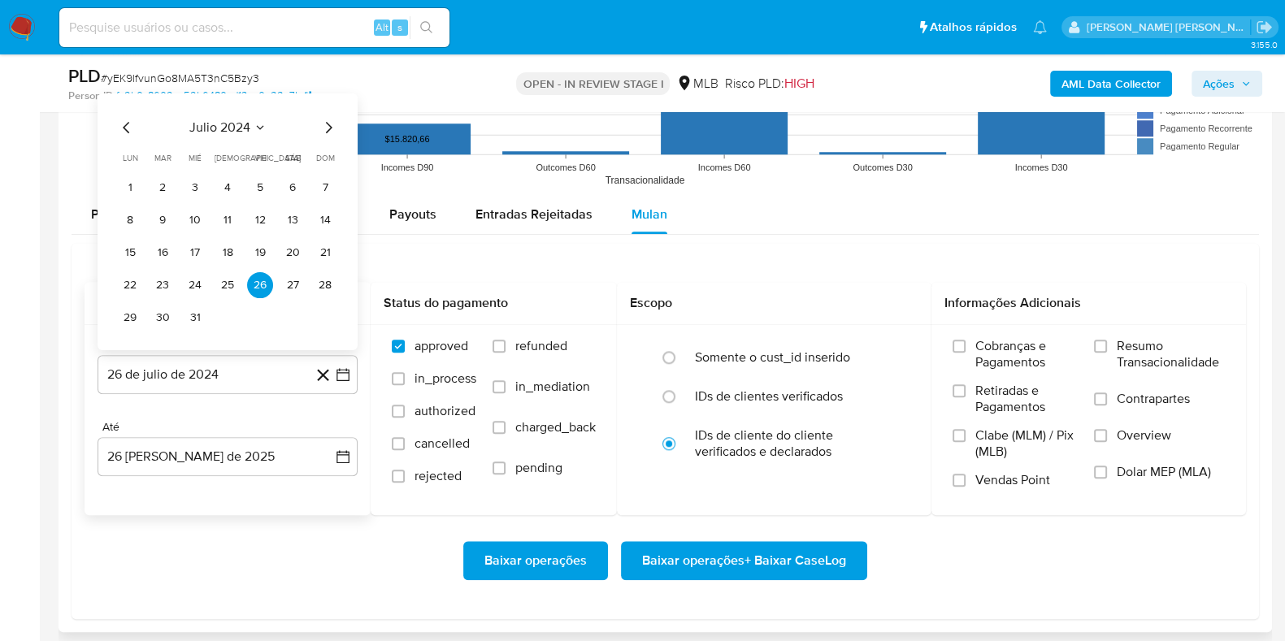
click at [232, 127] on span "julio 2024" at bounding box center [219, 127] width 61 height 16
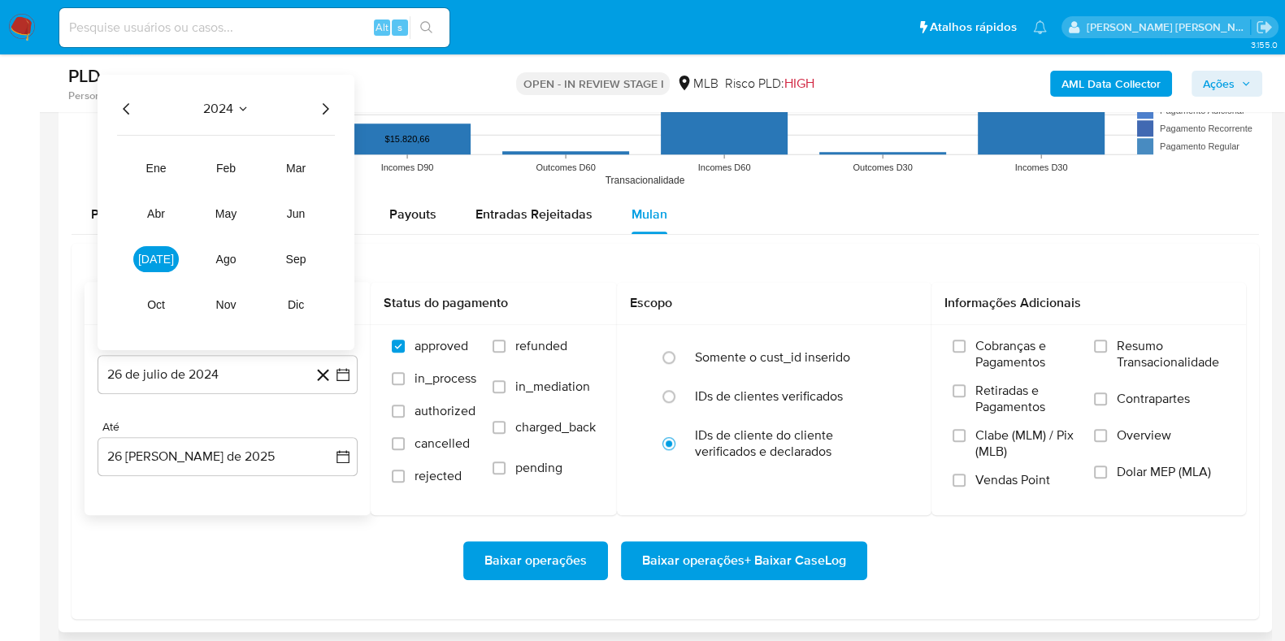
click at [321, 110] on icon "Año siguiente" at bounding box center [325, 108] width 20 height 20
click at [163, 253] on span "jul" at bounding box center [156, 258] width 36 height 13
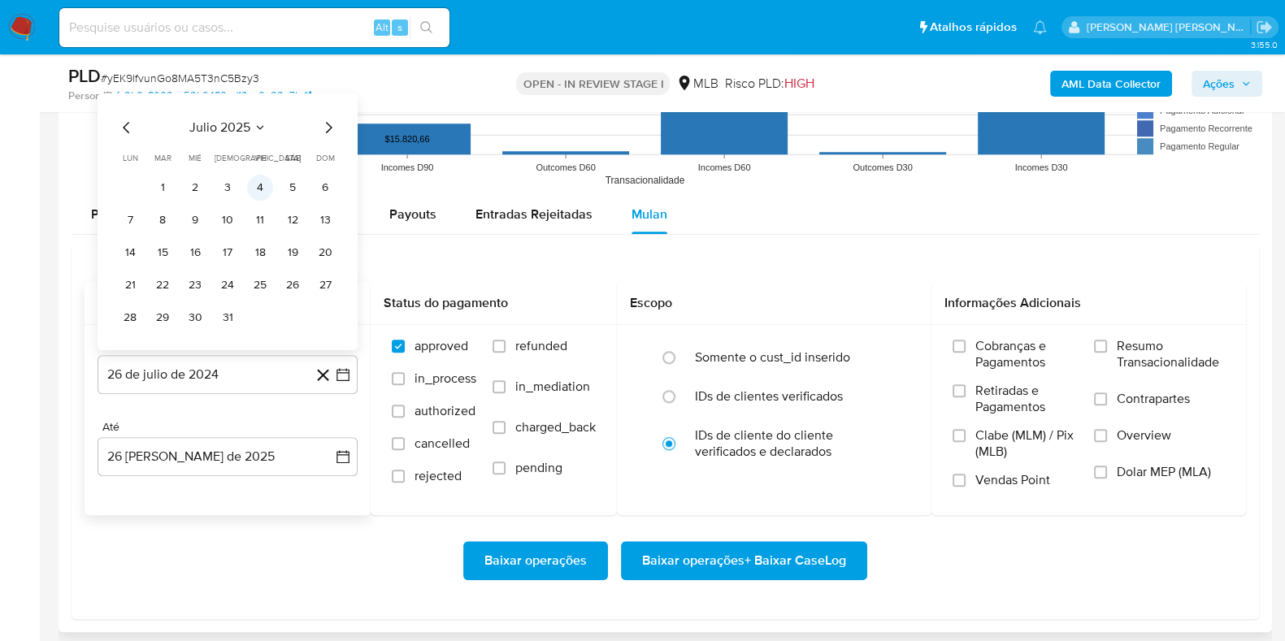
click at [265, 189] on button "4" at bounding box center [260, 187] width 26 height 26
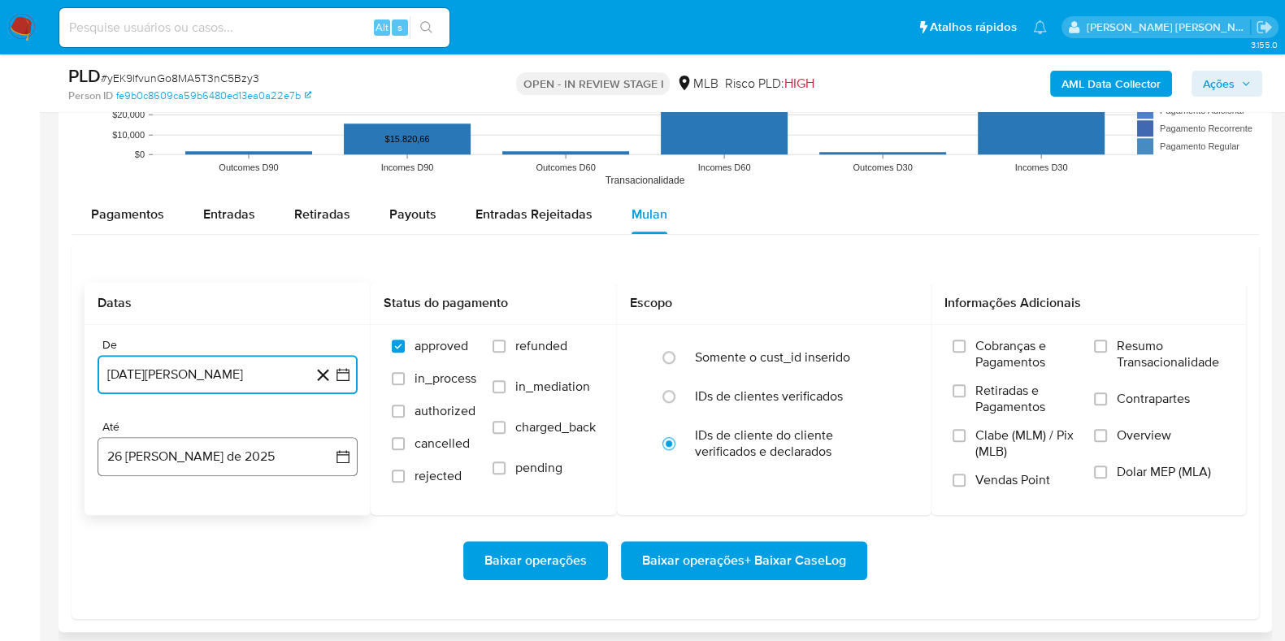
click at [188, 457] on button "26 de agosto de 2025" at bounding box center [228, 456] width 260 height 39
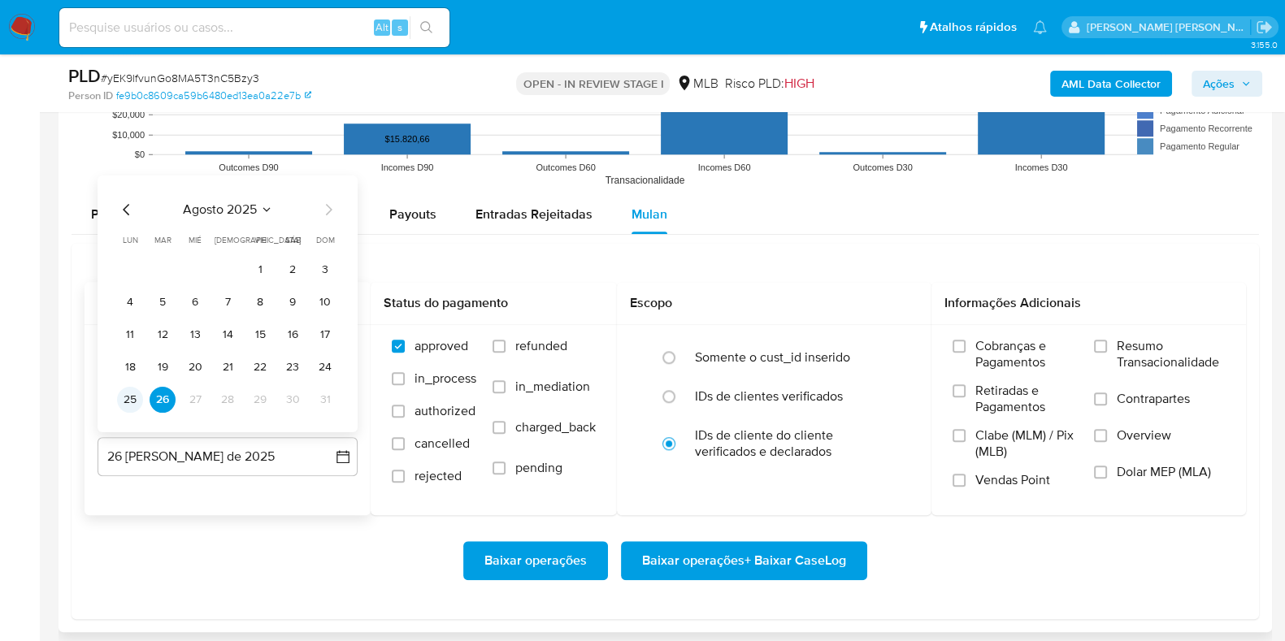
click at [134, 396] on button "25" at bounding box center [130, 399] width 26 height 26
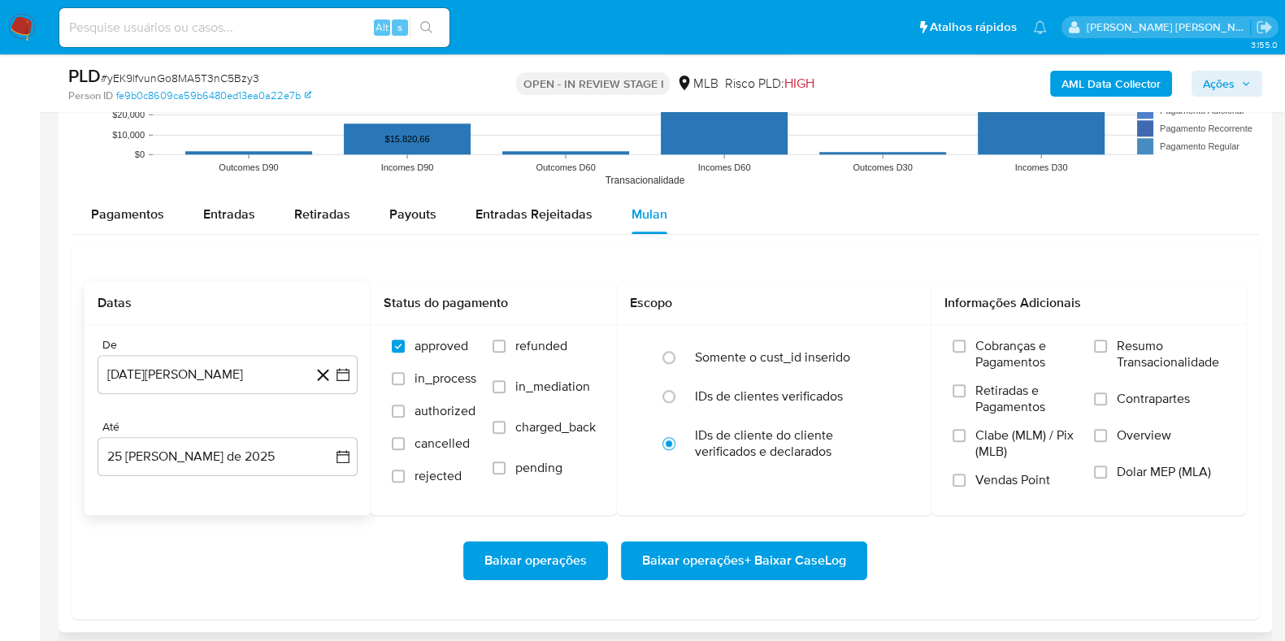
click at [253, 501] on div "De 4 de julio de 2025 4-07-2025 Até 25 de agosto de 2025 25-08-2025" at bounding box center [228, 420] width 286 height 190
click at [1129, 350] on span "Resumo Transacionalidade" at bounding box center [1170, 354] width 108 height 33
click at [1107, 350] on input "Resumo Transacionalidade" at bounding box center [1100, 346] width 13 height 13
click at [1105, 394] on input "Contrapartes" at bounding box center [1100, 398] width 13 height 13
click at [750, 550] on span "Baixar operações + Baixar CaseLog" at bounding box center [744, 561] width 204 height 36
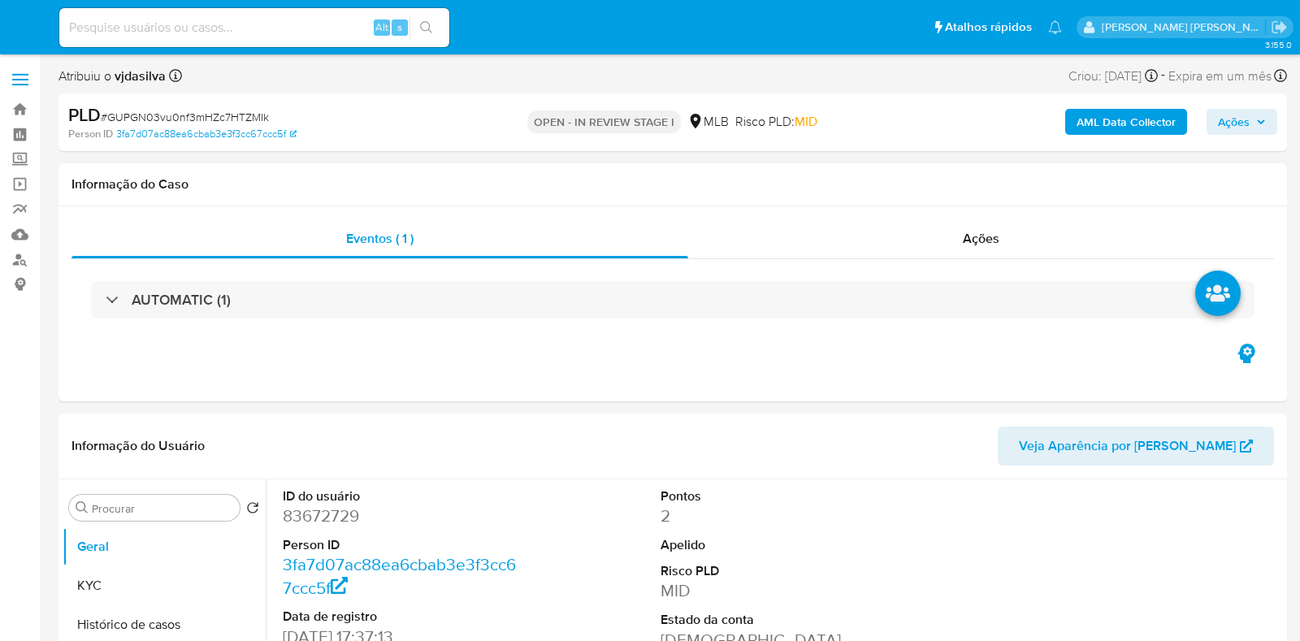
select select "10"
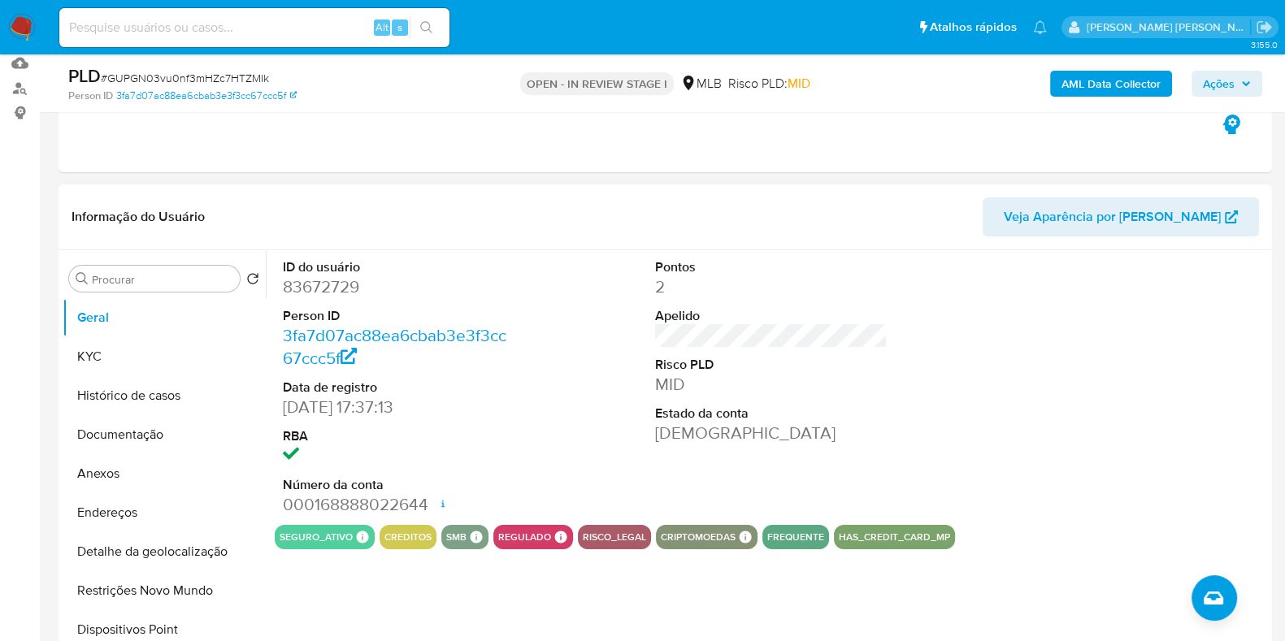
scroll to position [202, 0]
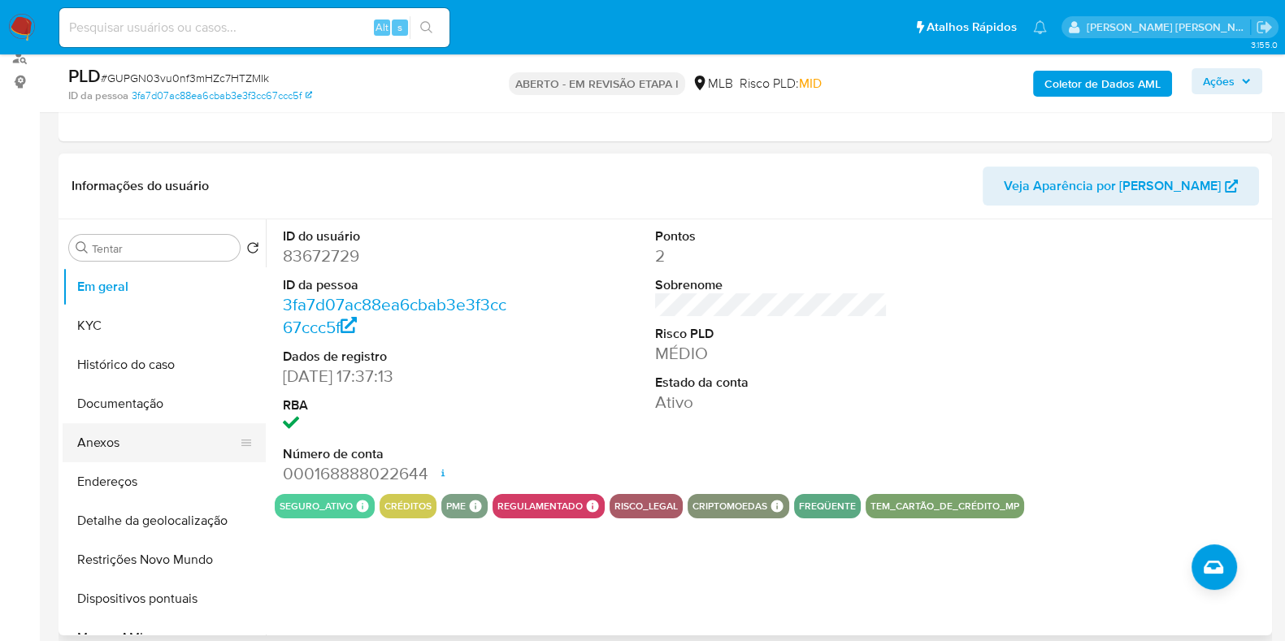
drag, startPoint x: 128, startPoint y: 434, endPoint x: 134, endPoint y: 428, distance: 8.6
click at [127, 434] on button "Anexos" at bounding box center [158, 442] width 190 height 39
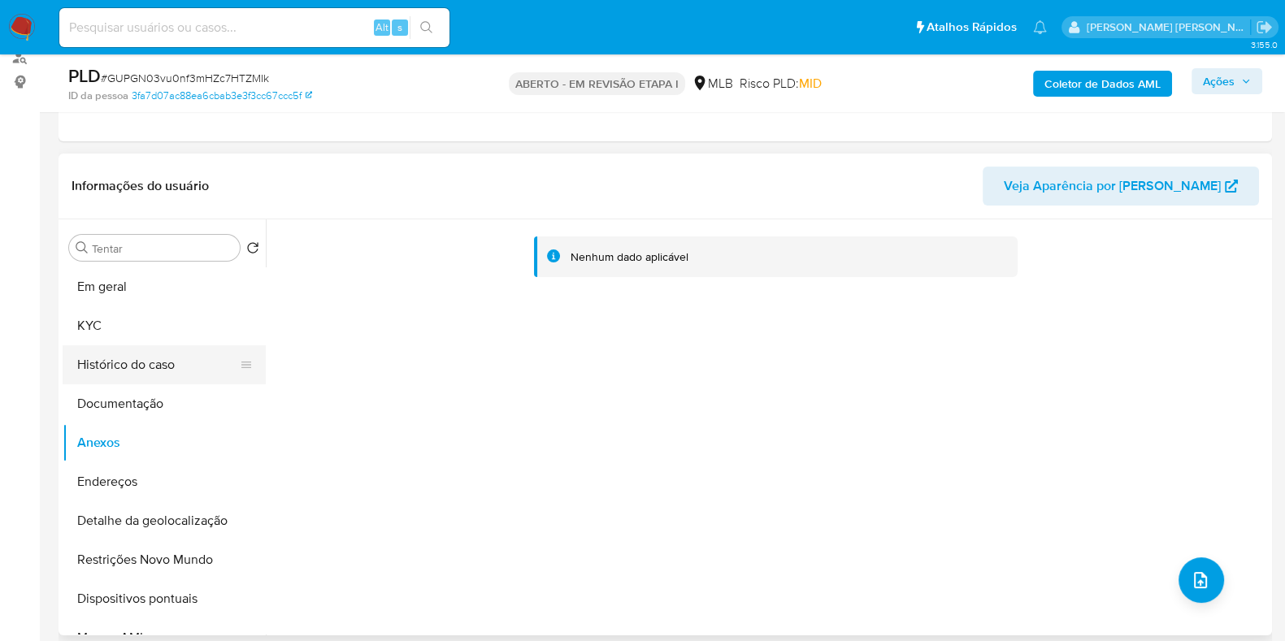
click at [123, 370] on button "Histórico do caso" at bounding box center [158, 364] width 190 height 39
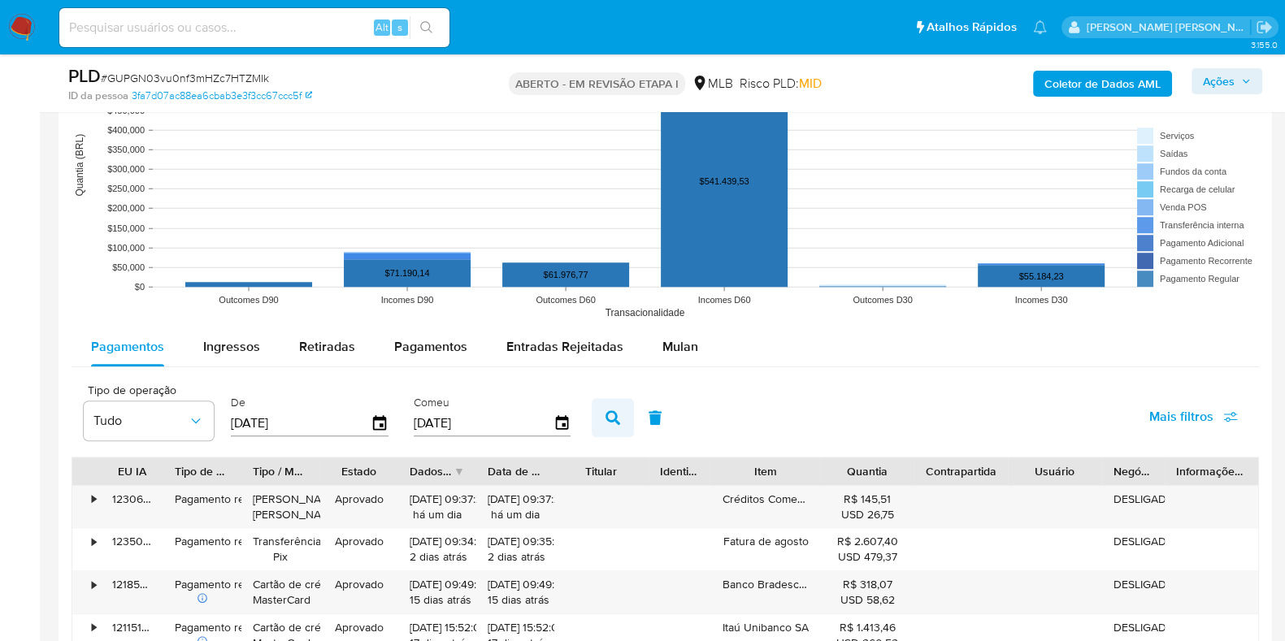
scroll to position [1624, 0]
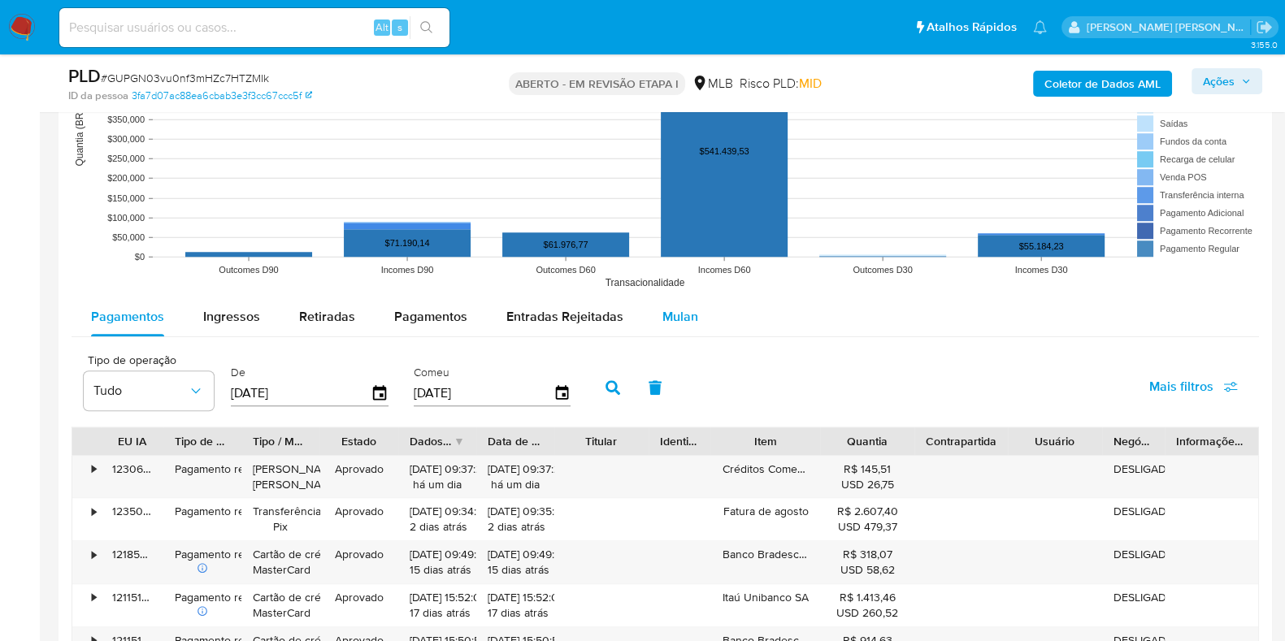
click at [671, 327] on div "Mulan" at bounding box center [680, 316] width 36 height 39
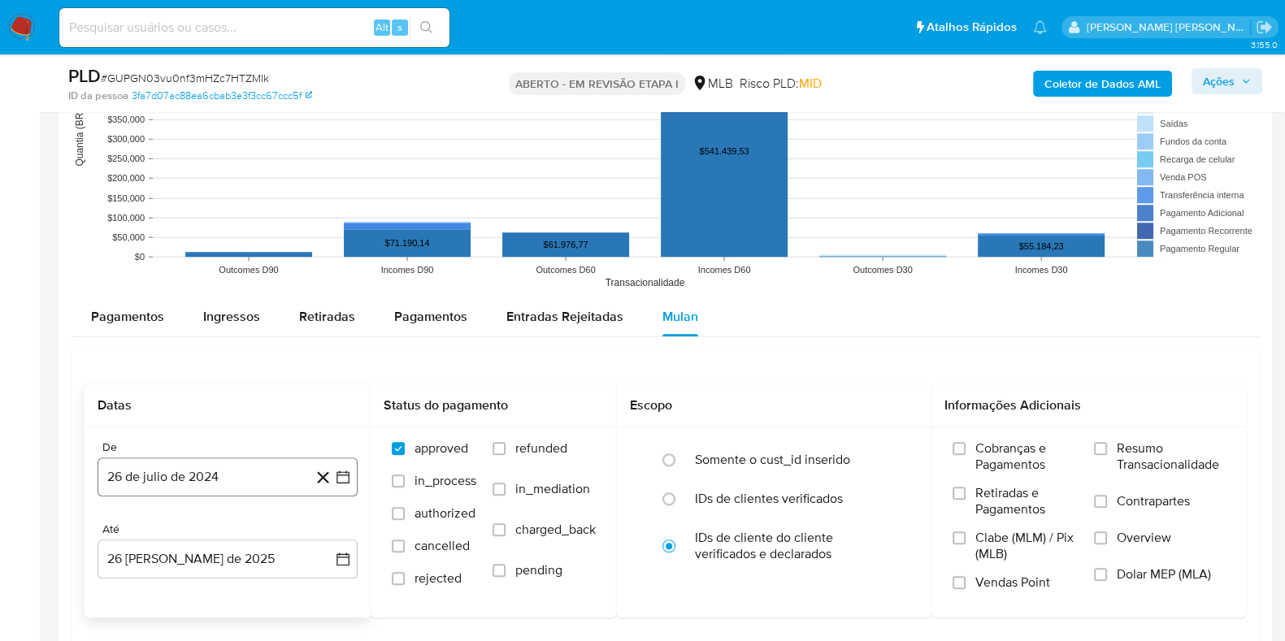
click at [215, 466] on button "26 de julio de 2024" at bounding box center [228, 476] width 260 height 39
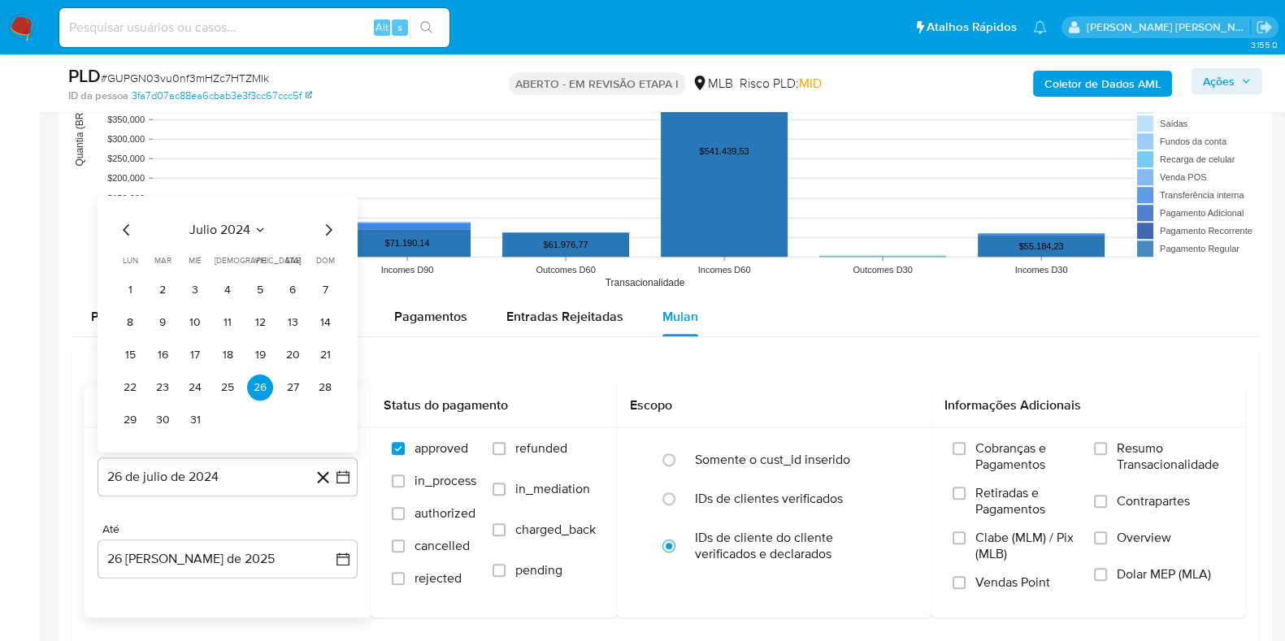
click at [221, 232] on span "julio 2024" at bounding box center [219, 229] width 61 height 16
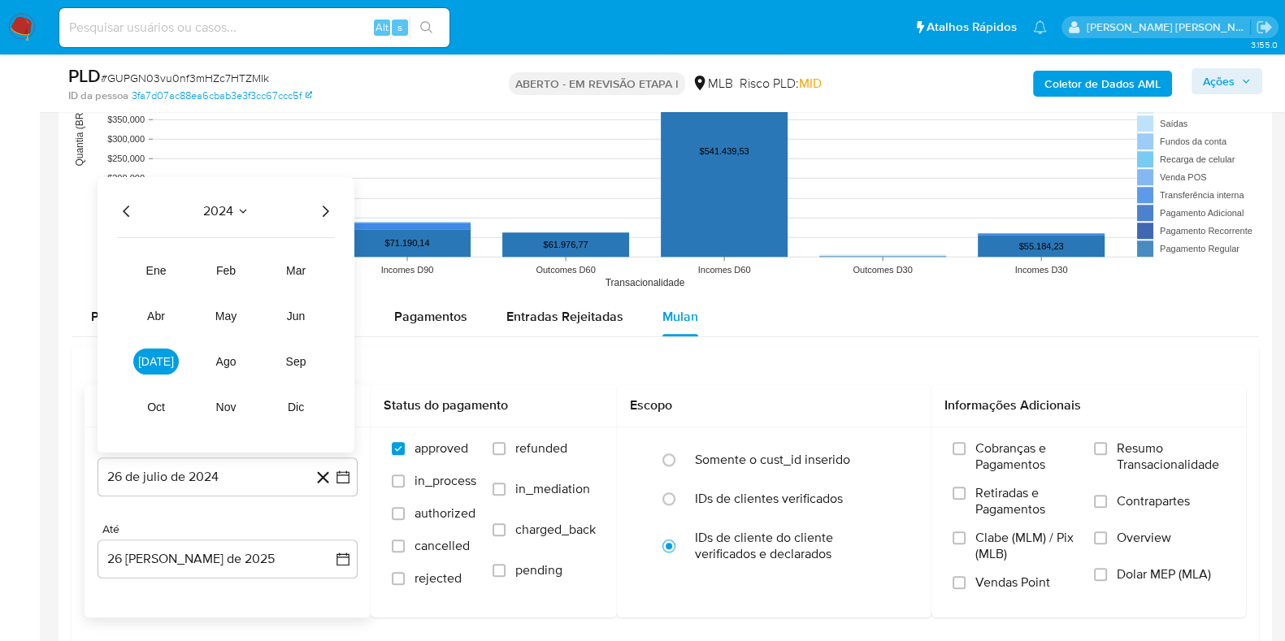
click at [324, 208] on icon "Año siguiente" at bounding box center [325, 211] width 20 height 20
click at [158, 360] on span "jul" at bounding box center [156, 360] width 36 height 13
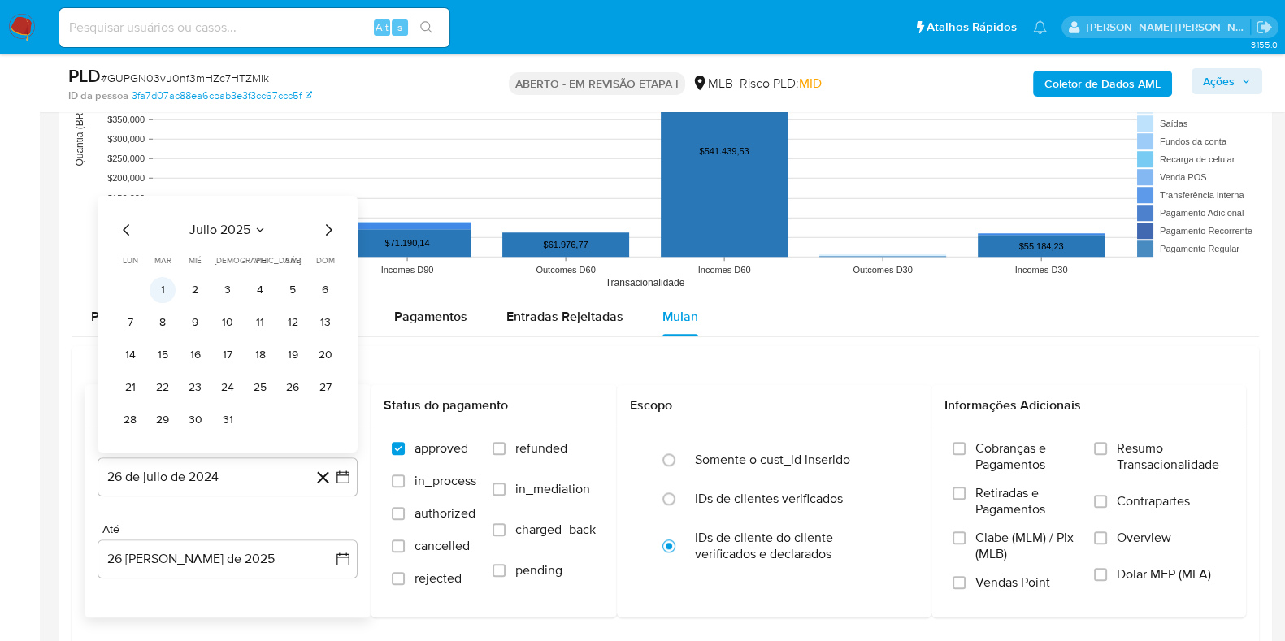
click at [166, 293] on button "1" at bounding box center [163, 289] width 26 height 26
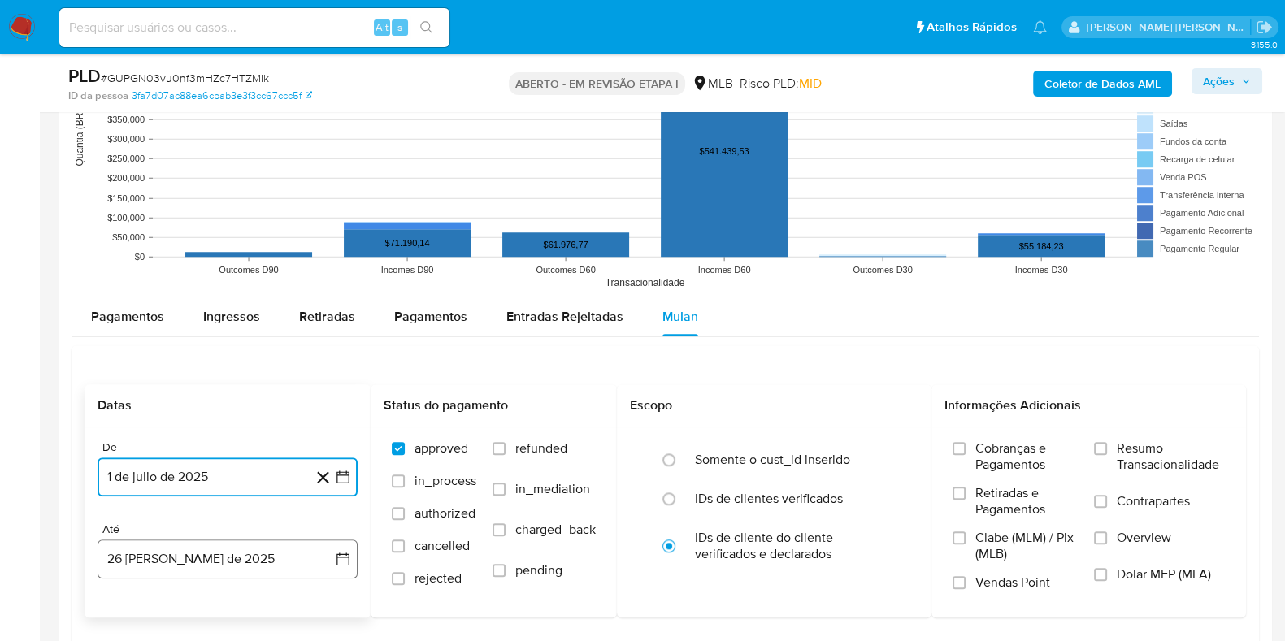
click at [159, 550] on button "26 de agosto de 2025" at bounding box center [228, 559] width 260 height 39
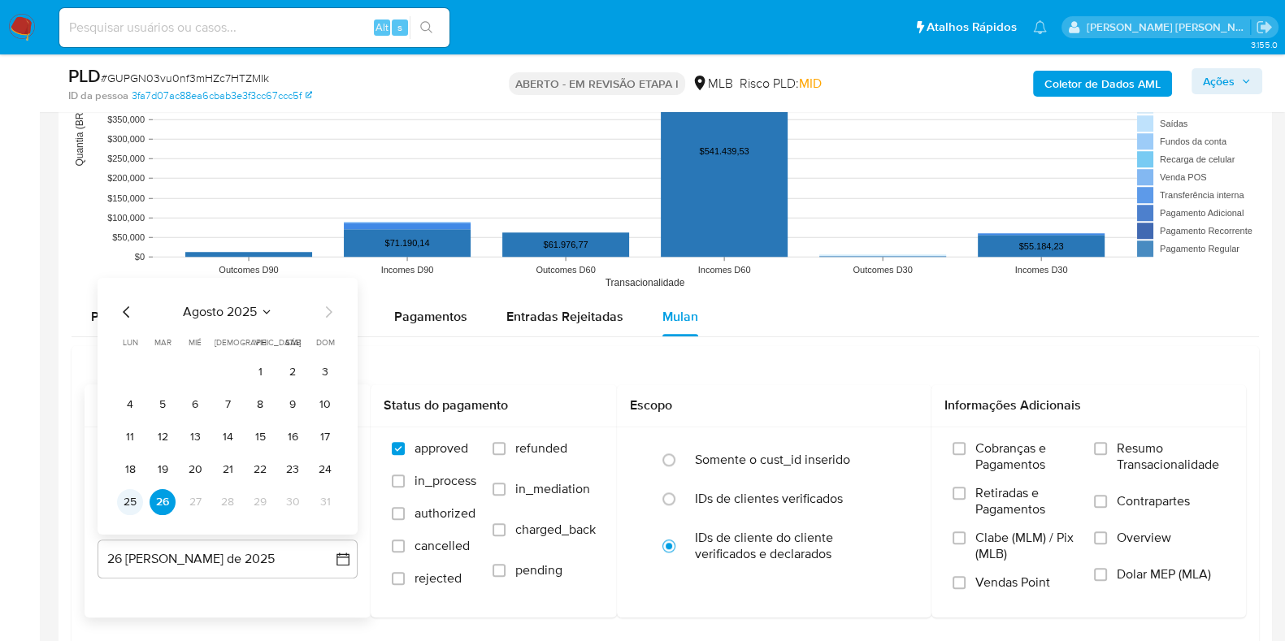
click at [134, 505] on button "25" at bounding box center [130, 501] width 26 height 26
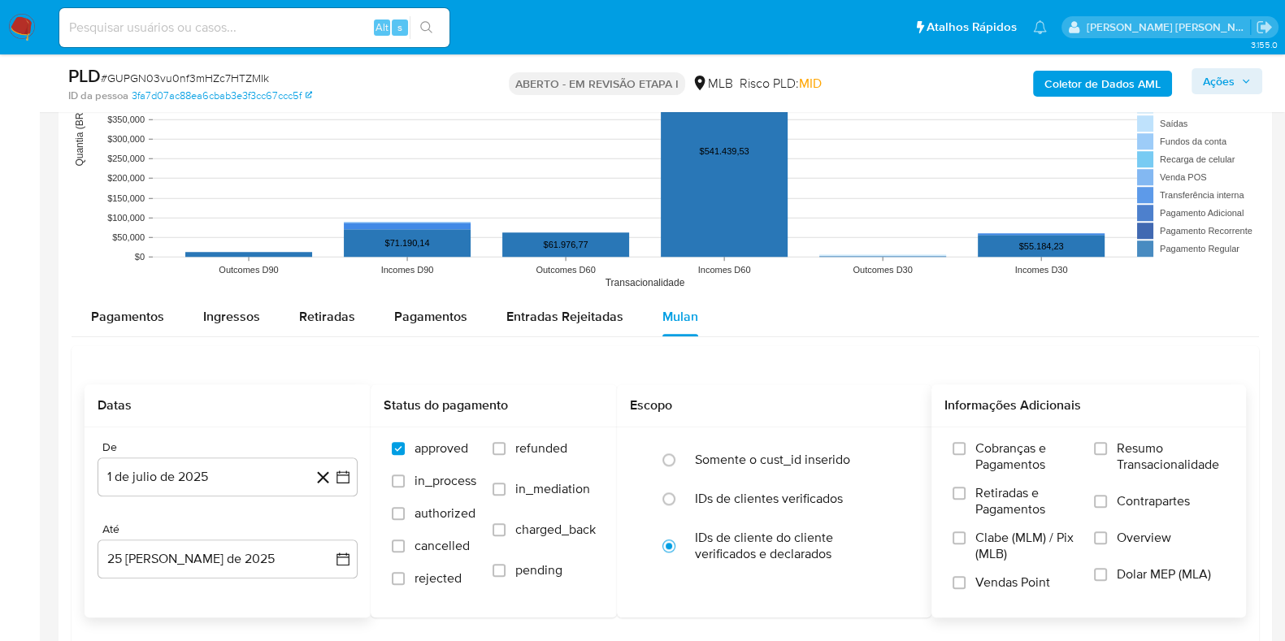
click at [1125, 449] on span "Resumo Transacionalidade" at bounding box center [1170, 456] width 108 height 33
click at [1107, 449] on input "Resumo Transacionalidade" at bounding box center [1100, 448] width 13 height 13
click at [1122, 504] on span "Contrapartes" at bounding box center [1152, 501] width 73 height 16
click at [1107, 504] on input "Contrapartes" at bounding box center [1100, 501] width 13 height 13
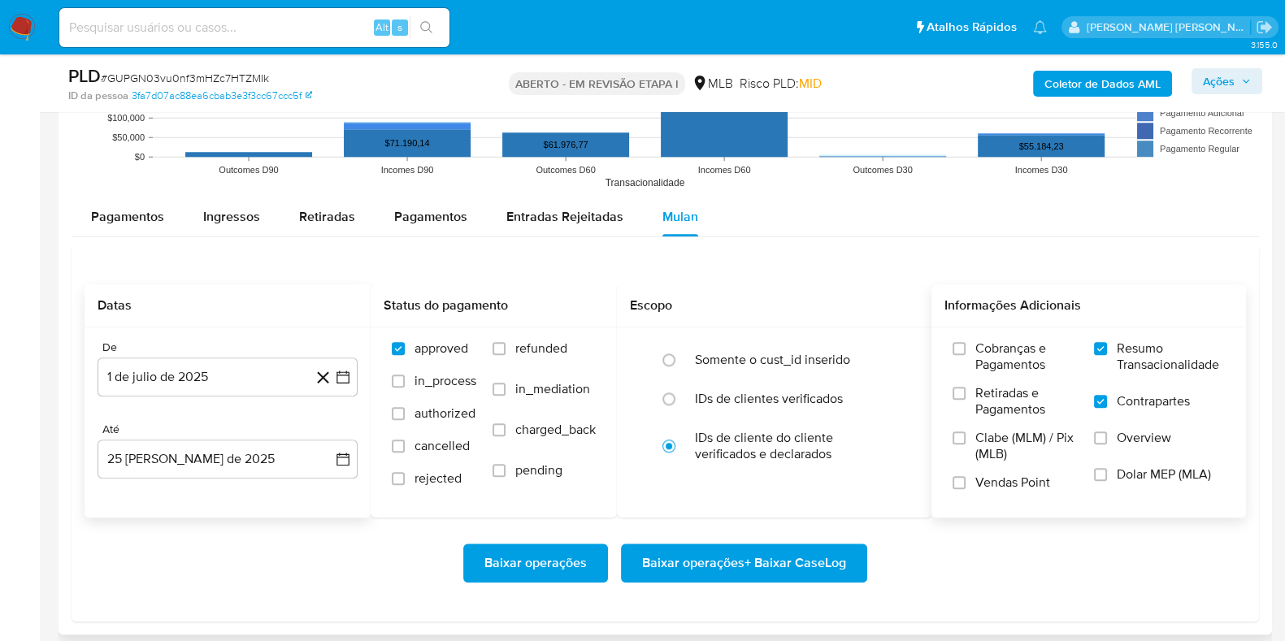
scroll to position [1828, 0]
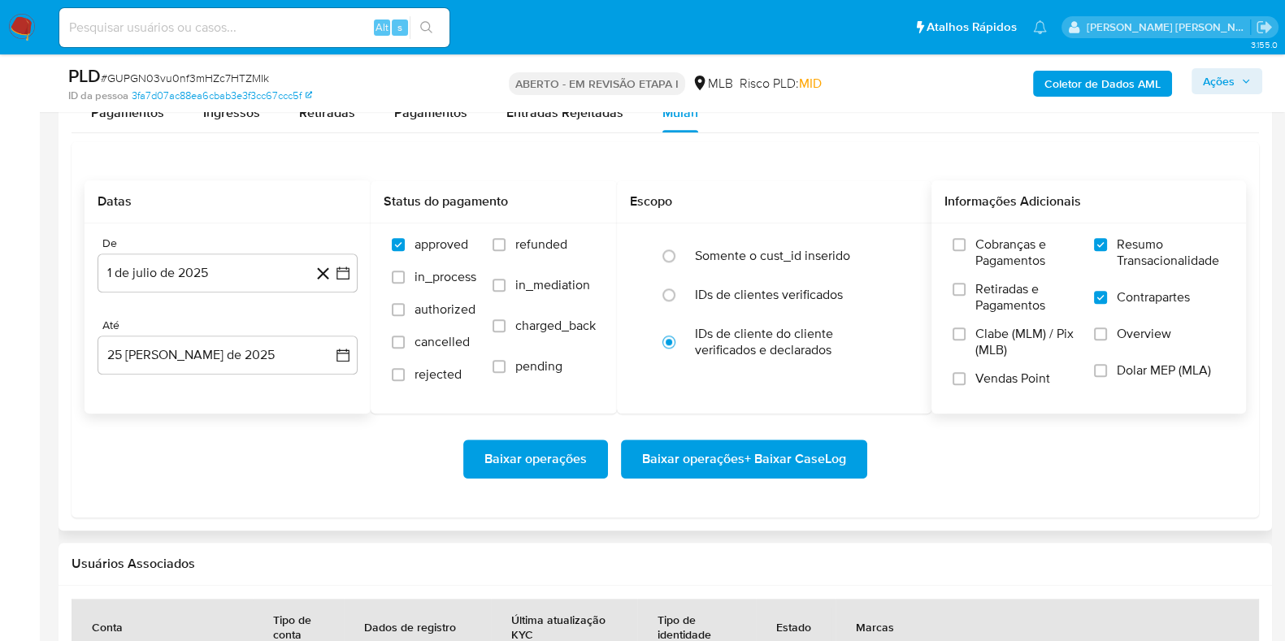
click at [739, 451] on span "Baixar operações + Baixar CaseLog" at bounding box center [744, 459] width 204 height 36
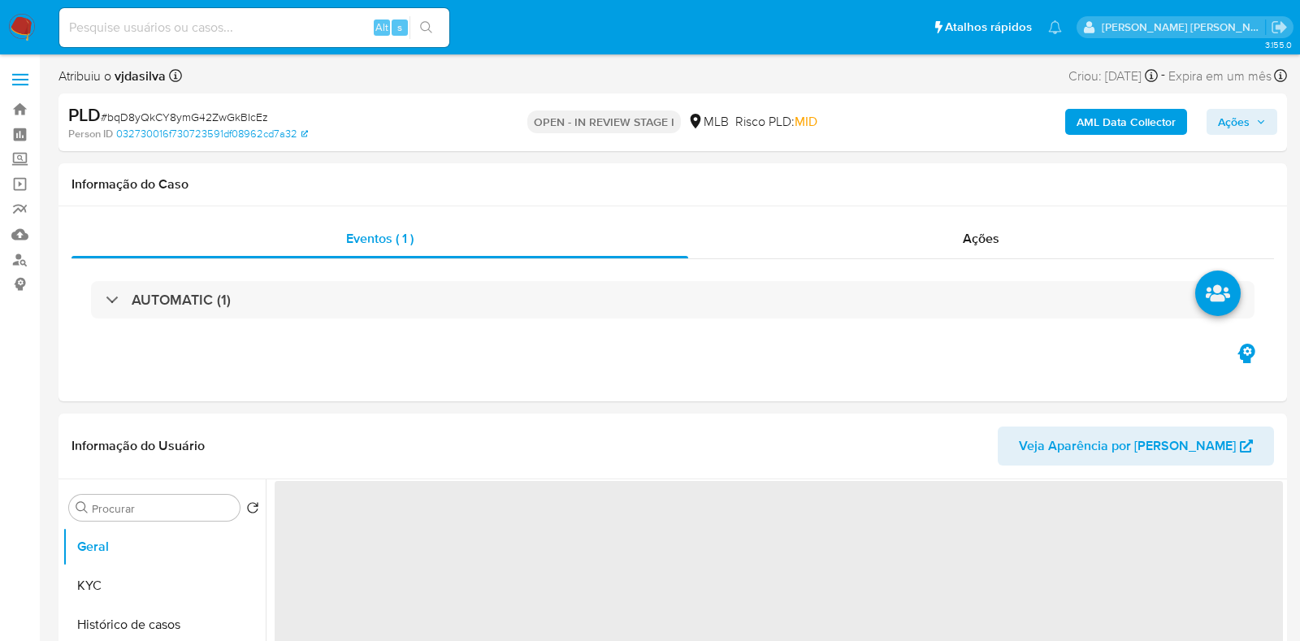
select select "10"
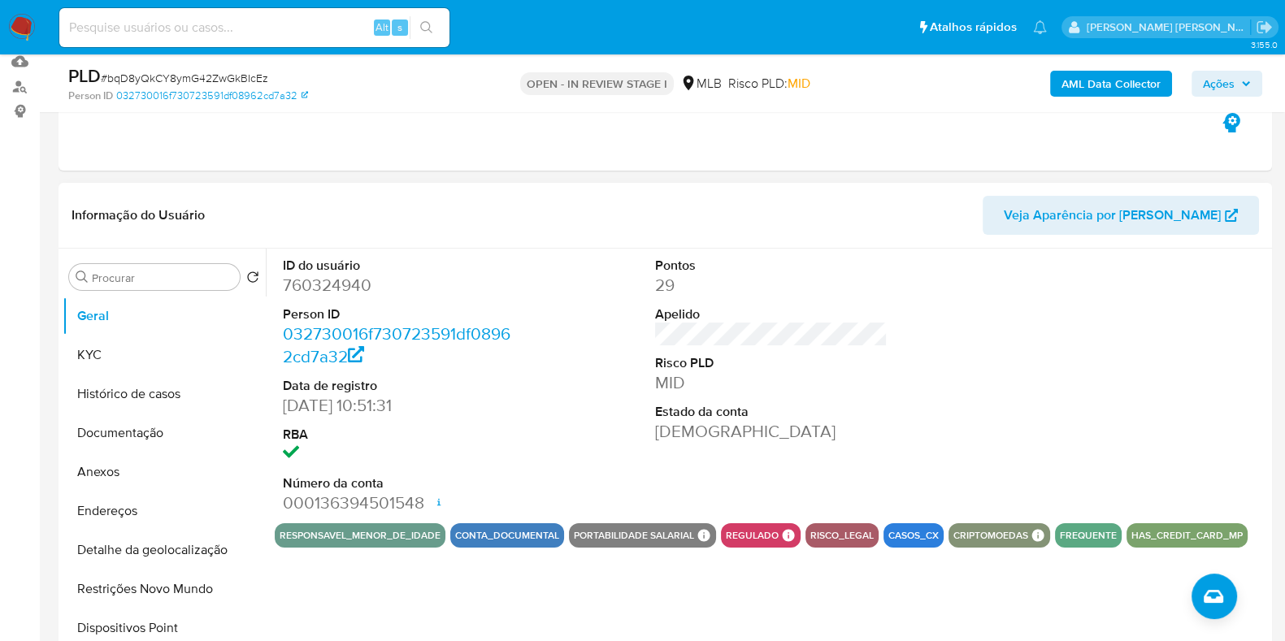
scroll to position [202, 0]
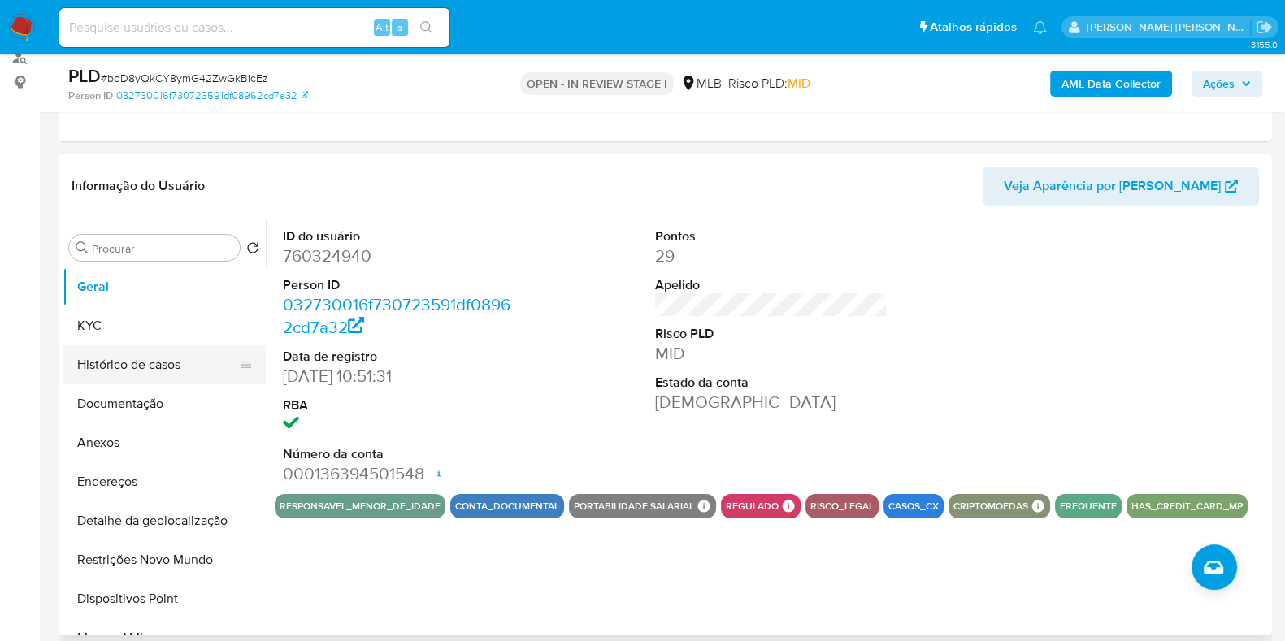
click at [128, 358] on button "Histórico de casos" at bounding box center [158, 364] width 190 height 39
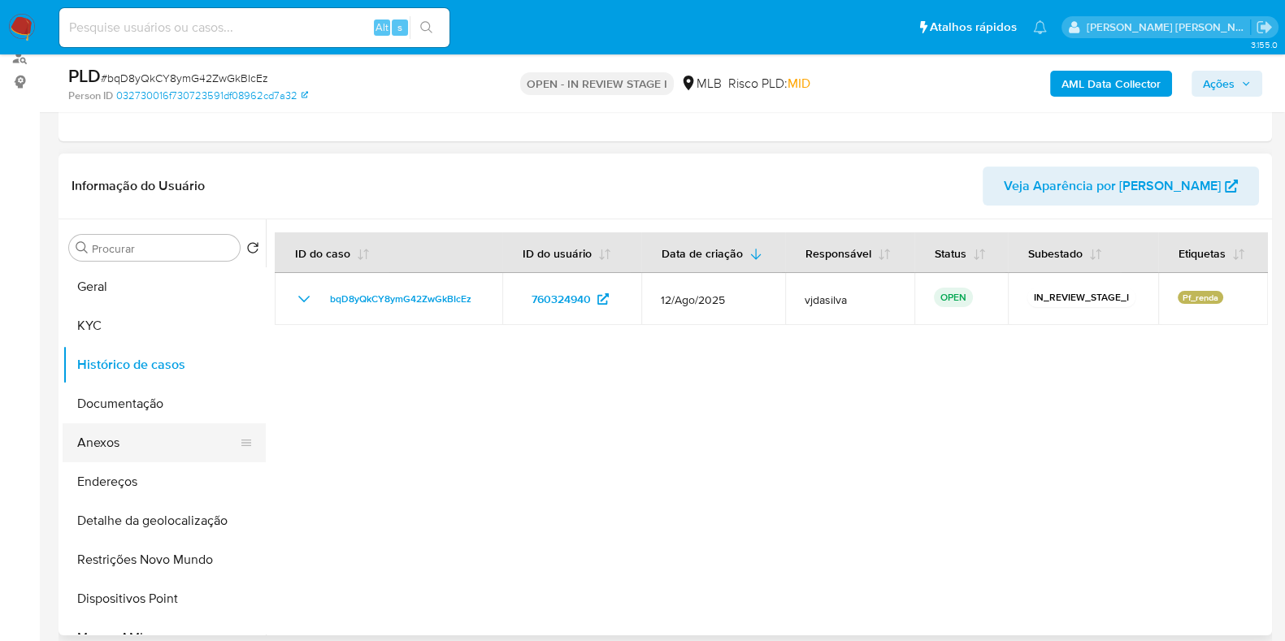
click at [120, 453] on button "Anexos" at bounding box center [158, 442] width 190 height 39
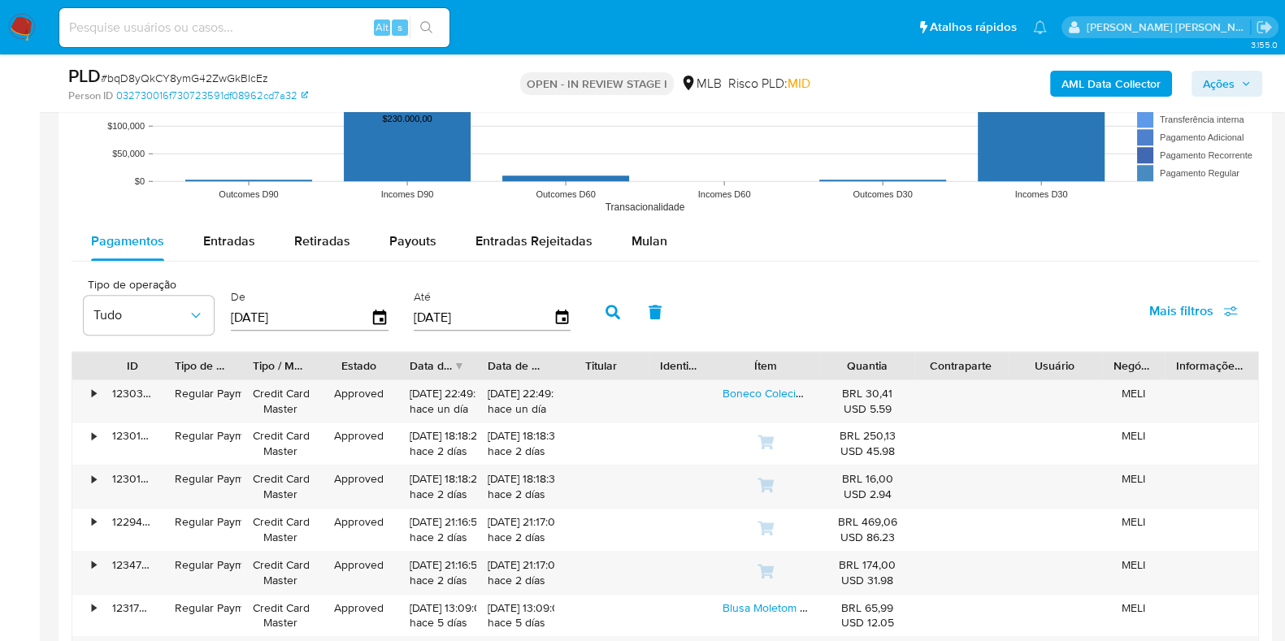
scroll to position [1523, 0]
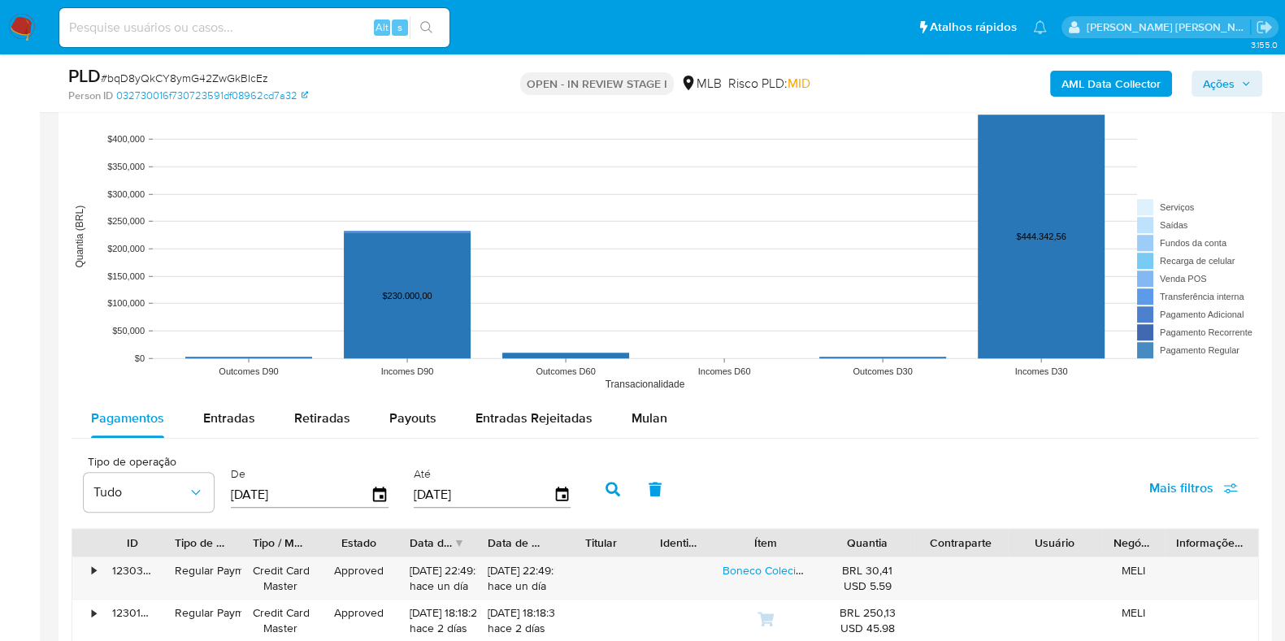
drag, startPoint x: 639, startPoint y: 424, endPoint x: 444, endPoint y: 441, distance: 195.8
click at [639, 424] on span "Mulan" at bounding box center [649, 418] width 36 height 19
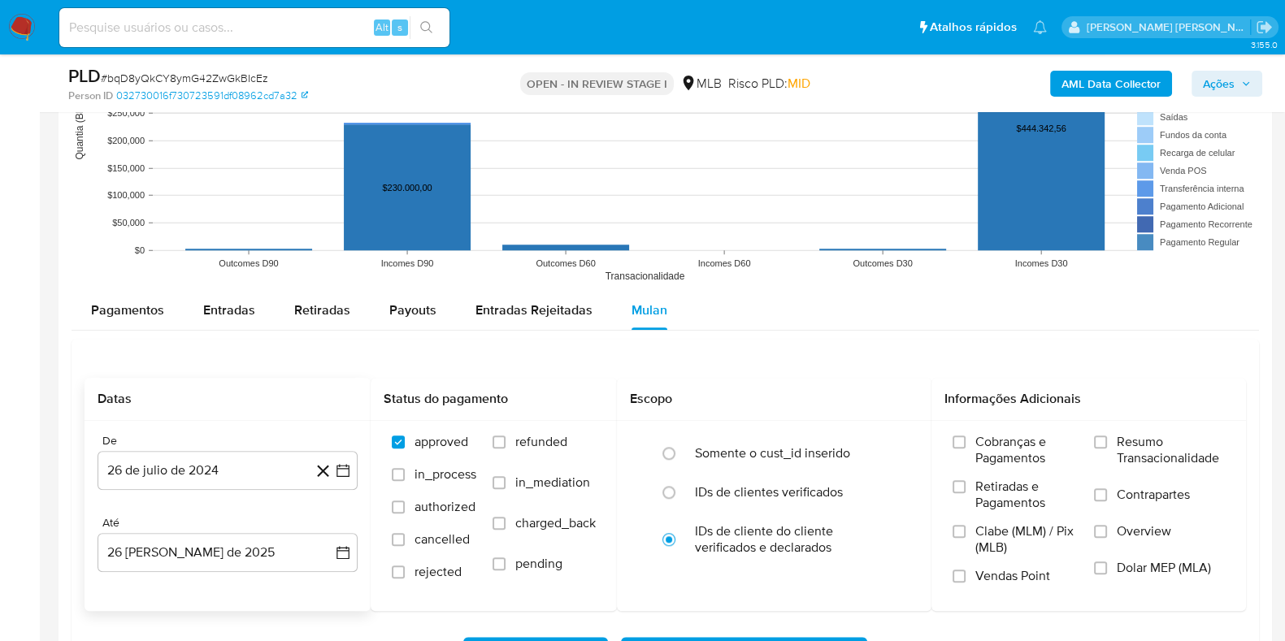
scroll to position [1727, 0]
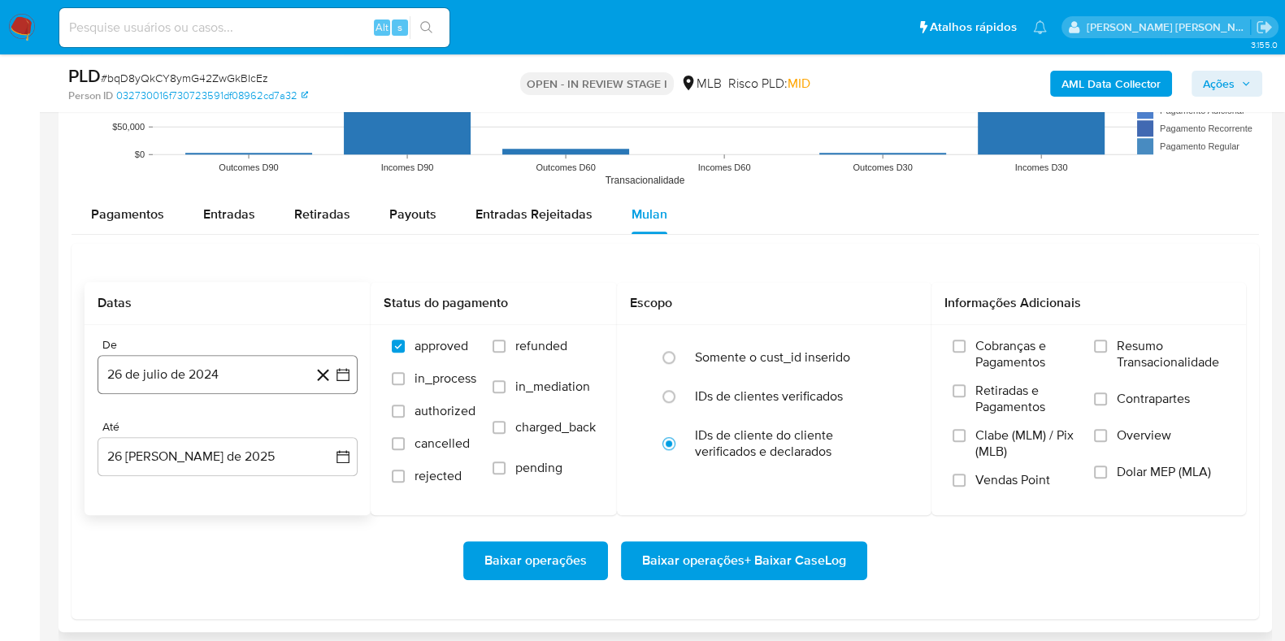
click at [193, 371] on button "26 de julio de 2024" at bounding box center [228, 374] width 260 height 39
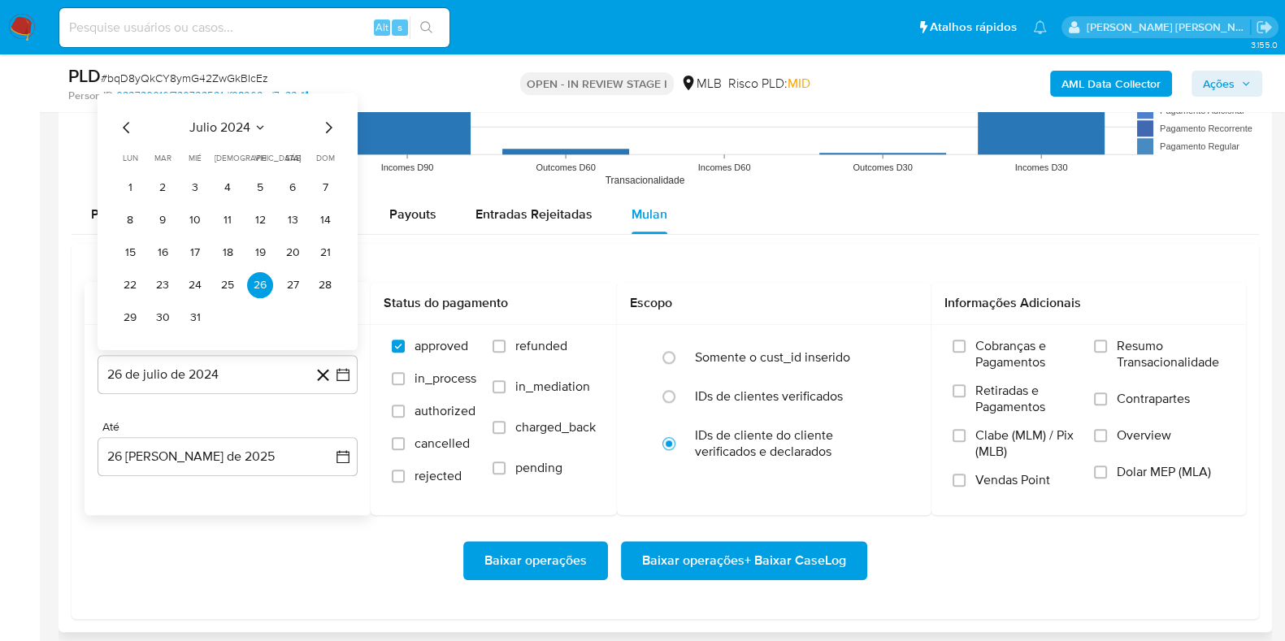
click at [223, 122] on span "julio 2024" at bounding box center [219, 127] width 61 height 16
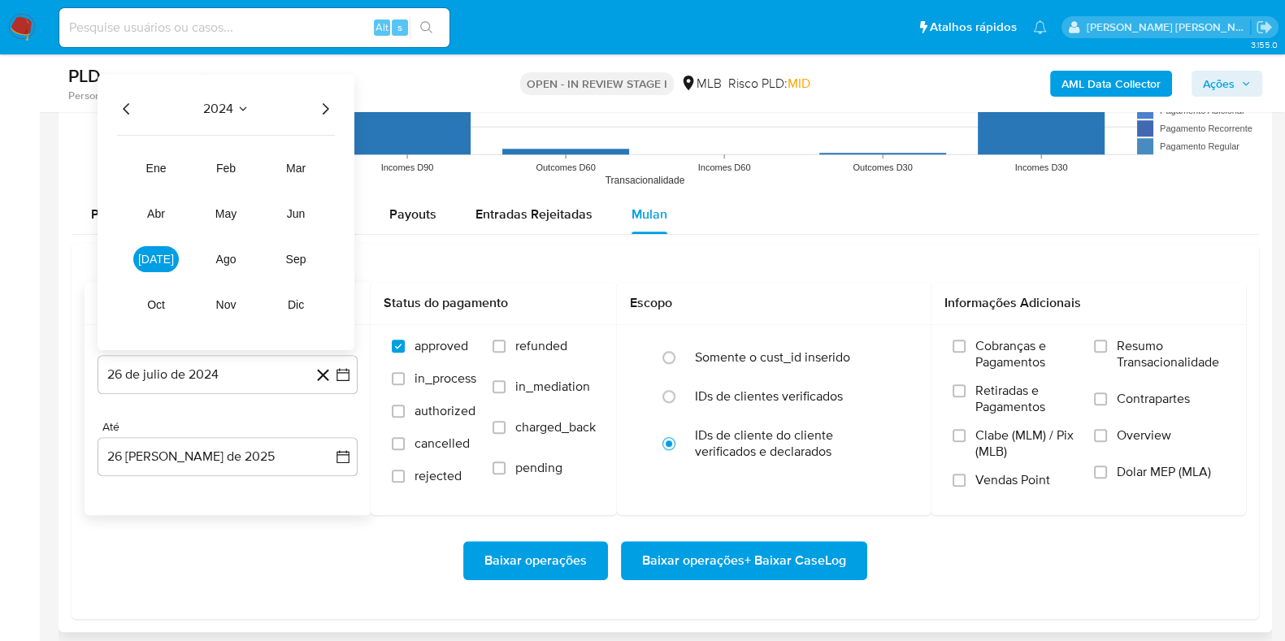
click at [325, 111] on icon "Año siguiente" at bounding box center [325, 108] width 20 height 20
click at [164, 255] on button "jul" at bounding box center [156, 258] width 46 height 26
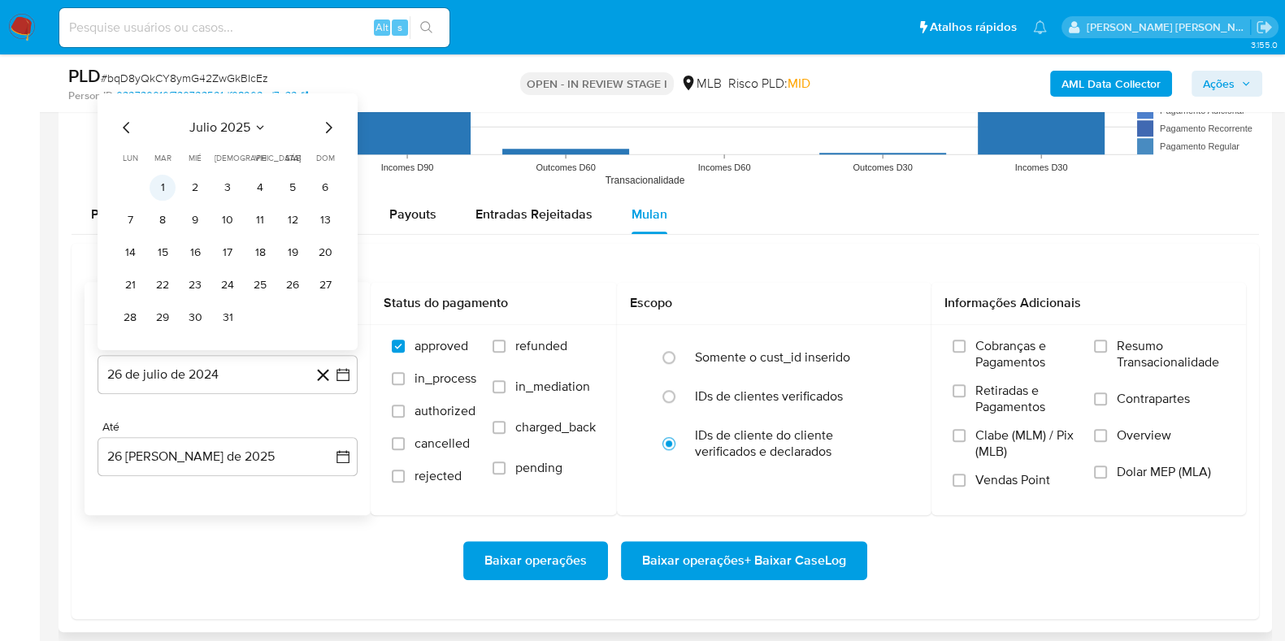
click at [163, 180] on button "1" at bounding box center [163, 187] width 26 height 26
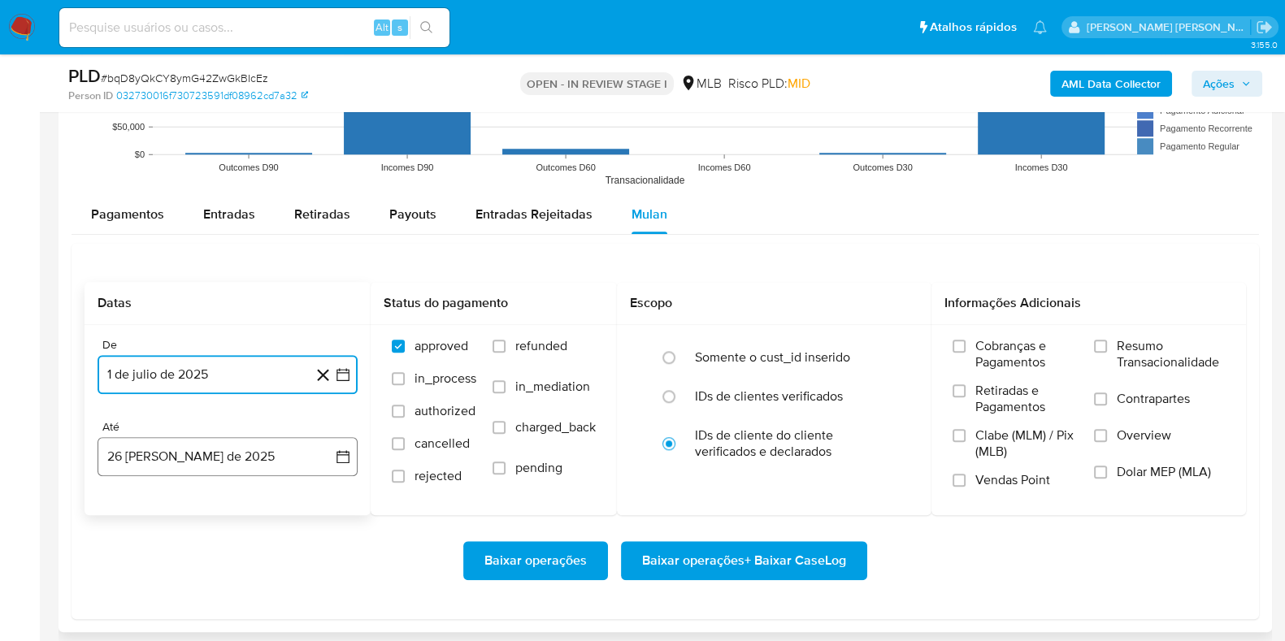
click at [198, 455] on button "26 de agosto de 2025" at bounding box center [228, 456] width 260 height 39
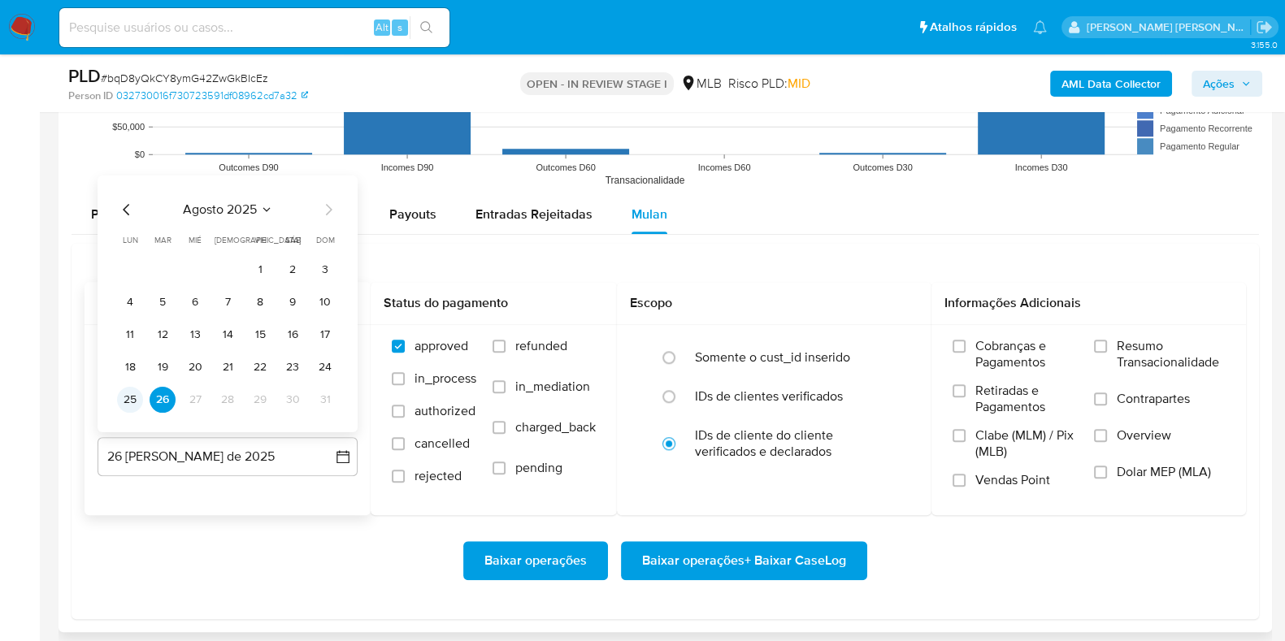
click at [138, 396] on button "25" at bounding box center [130, 399] width 26 height 26
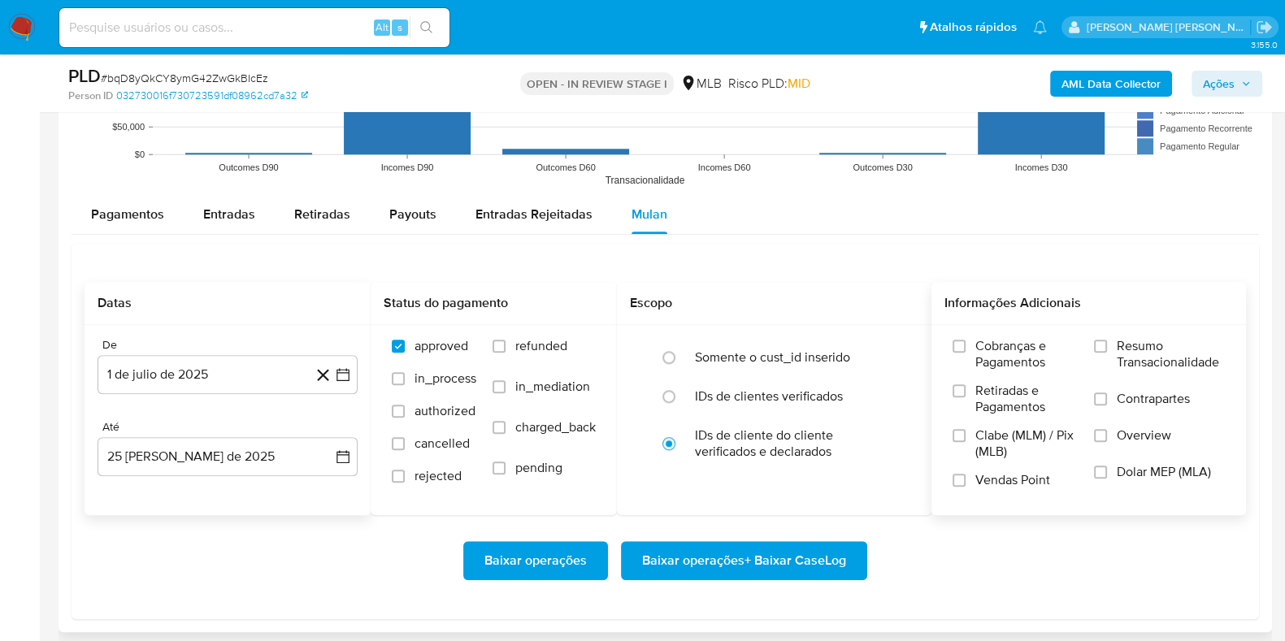
click at [1134, 349] on span "Resumo Transacionalidade" at bounding box center [1170, 354] width 108 height 33
click at [1126, 392] on span "Contrapartes" at bounding box center [1152, 399] width 73 height 16
click at [1107, 392] on input "Contrapartes" at bounding box center [1100, 398] width 13 height 13
click at [1094, 345] on input "Resumo Transacionalidade" at bounding box center [1100, 346] width 13 height 13
click at [710, 548] on span "Baixar operações + Baixar CaseLog" at bounding box center [744, 561] width 204 height 36
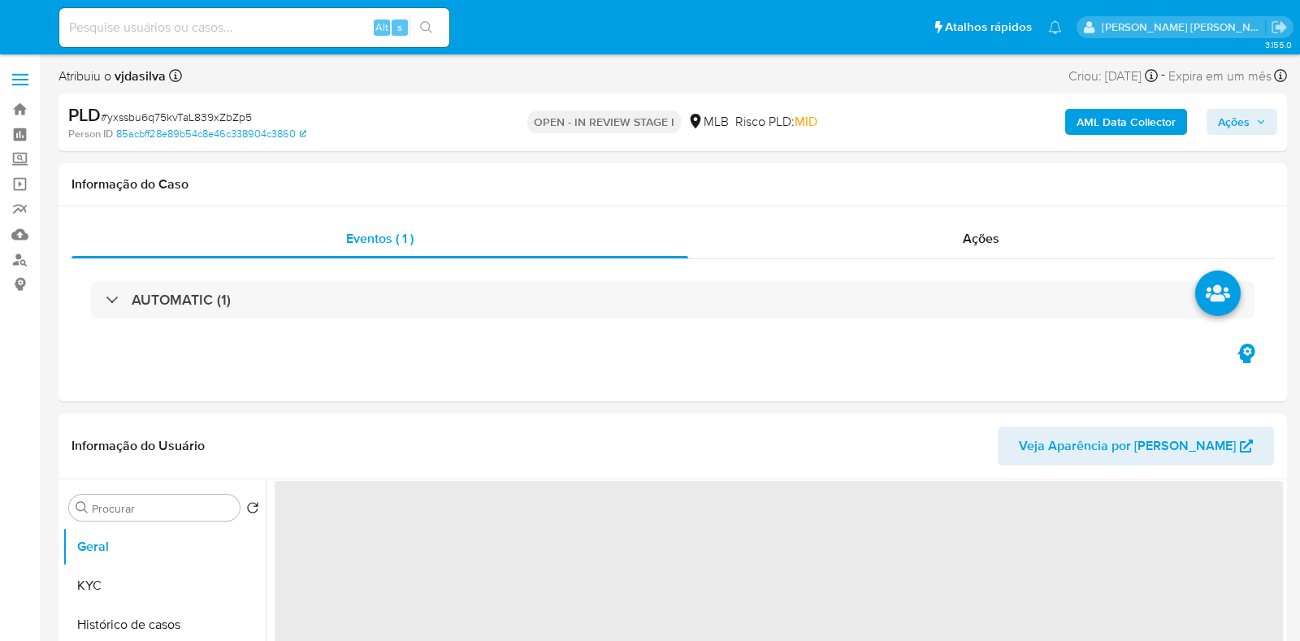
select select "10"
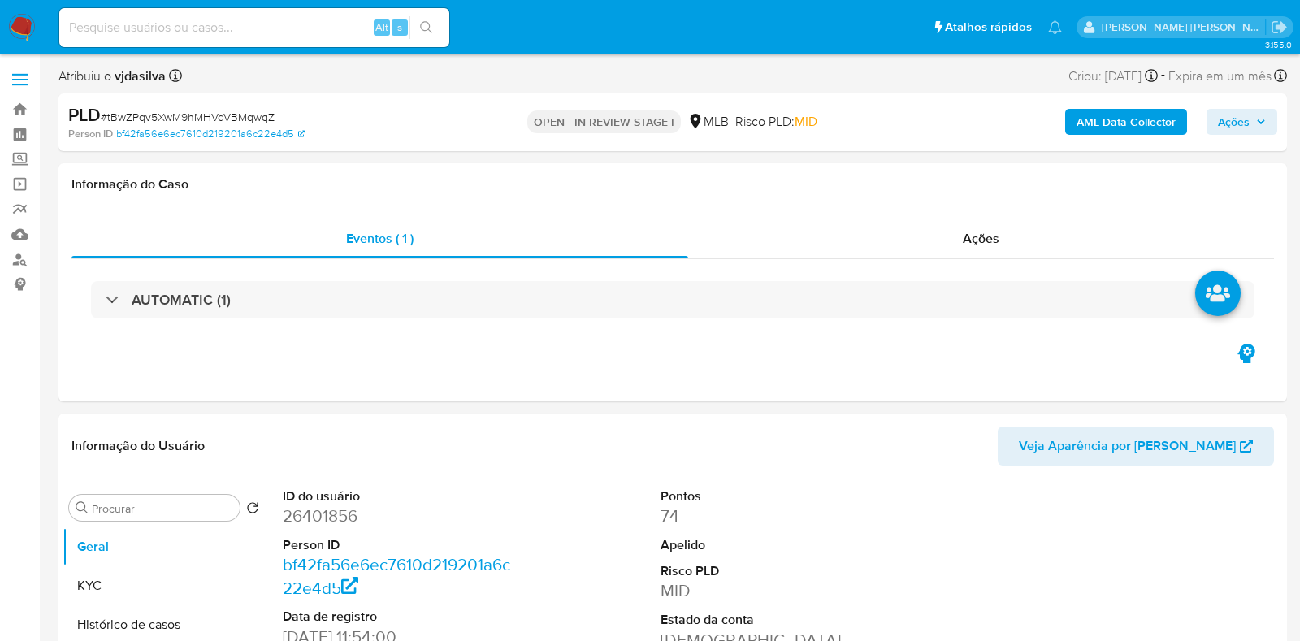
select select "10"
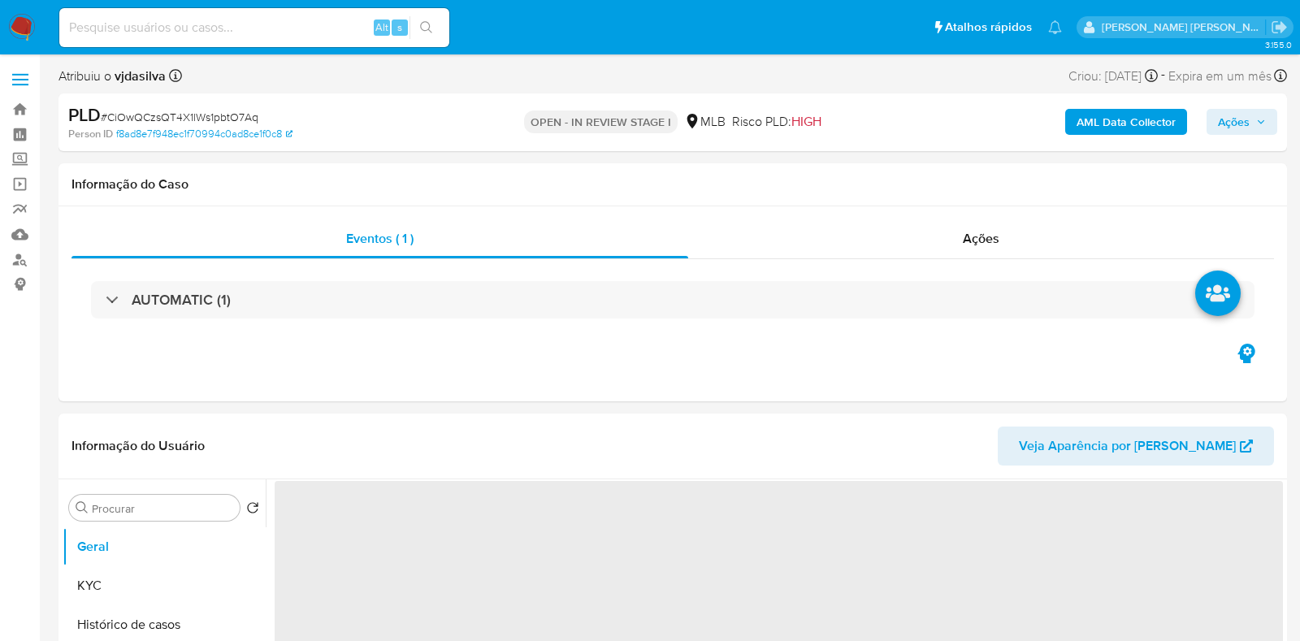
select select "10"
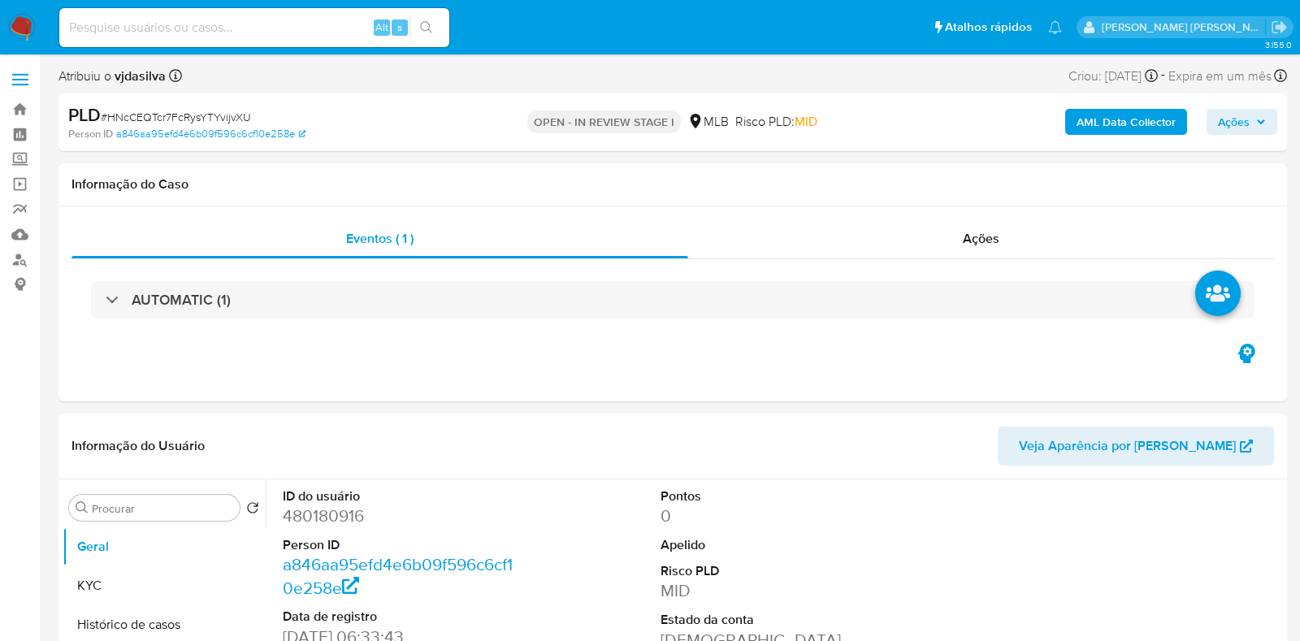
select select "10"
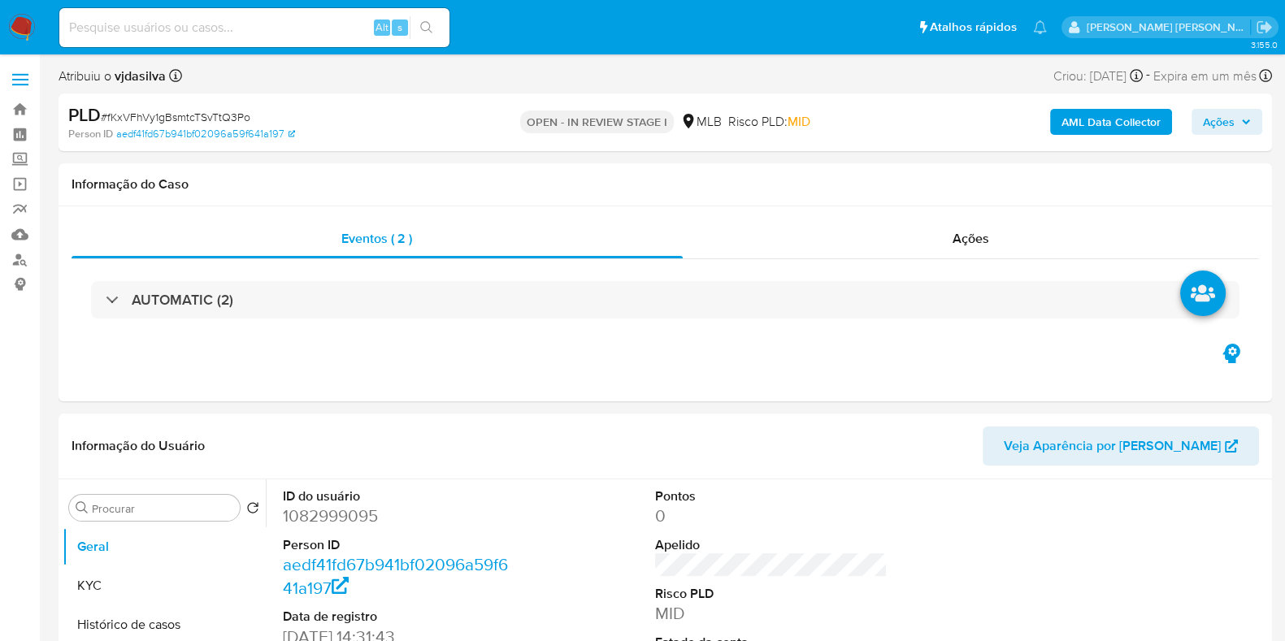
select select "10"
